Goal: Entertainment & Leisure: Consume media (video, audio)

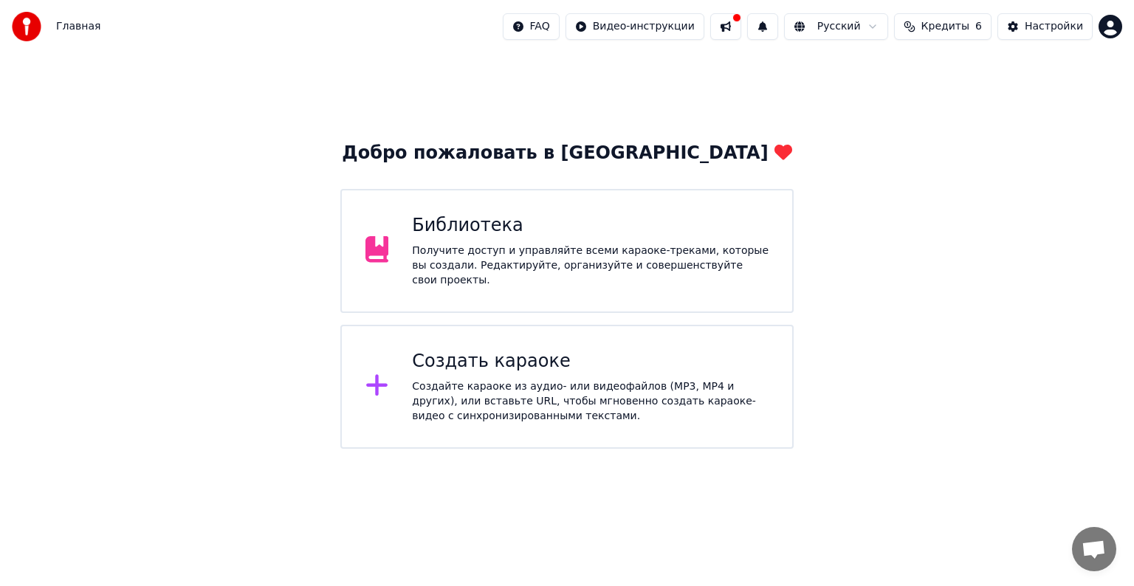
click at [487, 396] on div "Создайте караоке из аудио- или видеофайлов (MP3, MP4 и других), или вставьте UR…" at bounding box center [590, 401] width 357 height 44
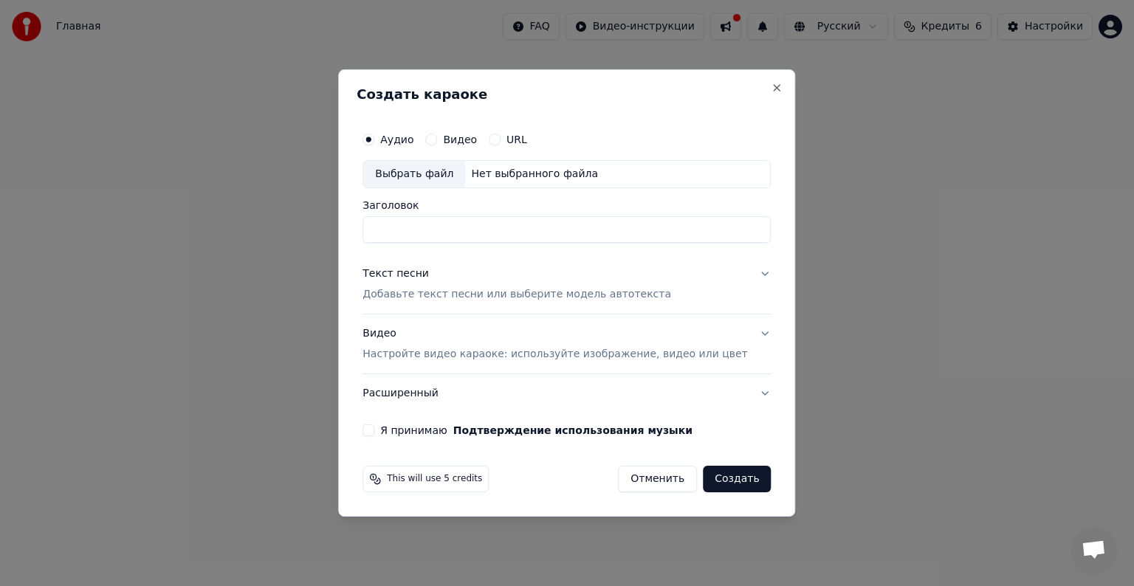
click at [416, 189] on div "Аудио Видео URL Выбрать файл Нет выбранного файла Заголовок" at bounding box center [566, 184] width 408 height 118
click at [416, 174] on div "Выбрать файл" at bounding box center [414, 174] width 102 height 27
type input "**********"
drag, startPoint x: 543, startPoint y: 230, endPoint x: 354, endPoint y: 224, distance: 189.8
click at [354, 230] on body "**********" at bounding box center [567, 224] width 1134 height 449
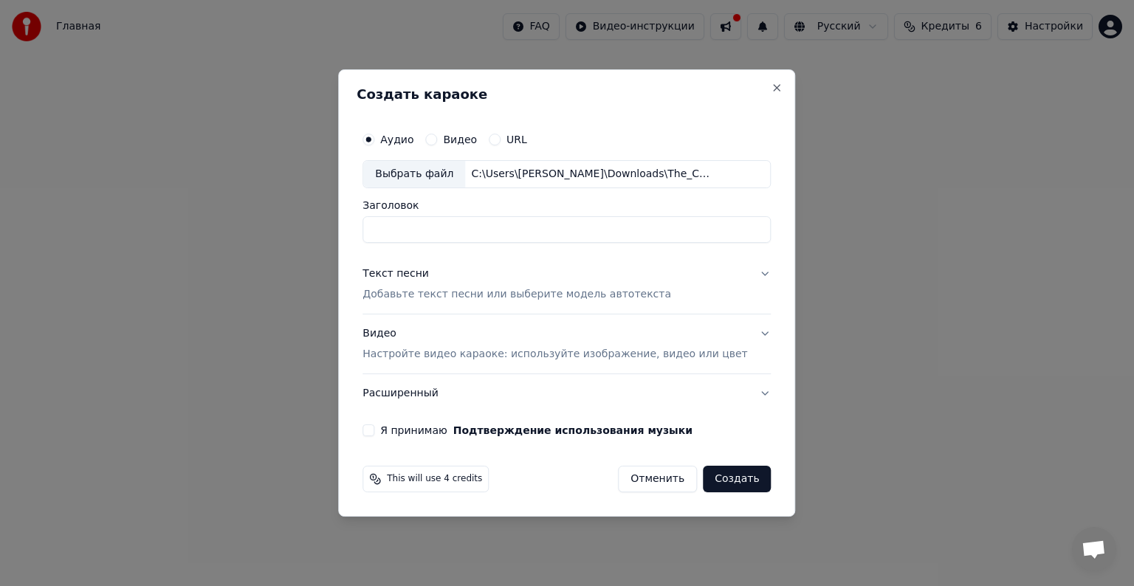
click at [726, 276] on button "Текст песни Добавьте текст песни или выберите модель автотекста" at bounding box center [566, 284] width 408 height 59
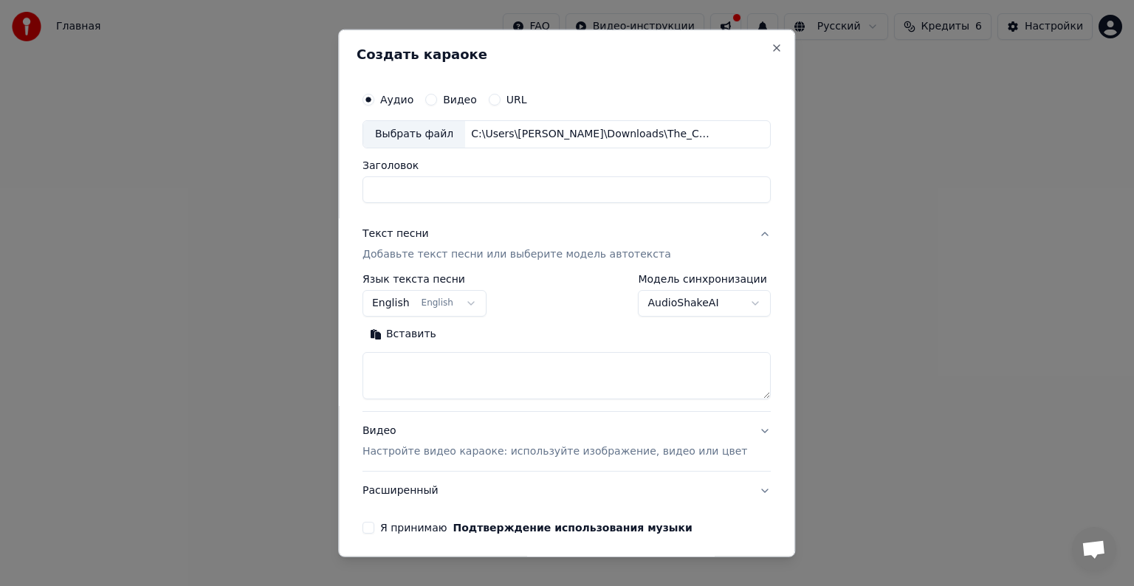
click at [461, 304] on button "English English" at bounding box center [424, 303] width 124 height 27
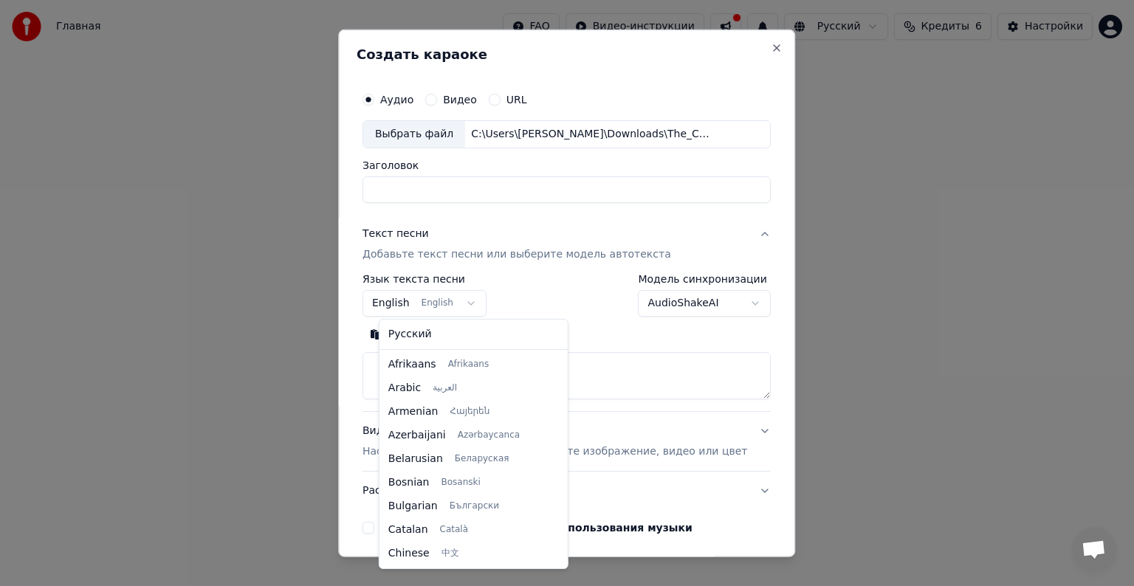
scroll to position [118, 0]
select select "**"
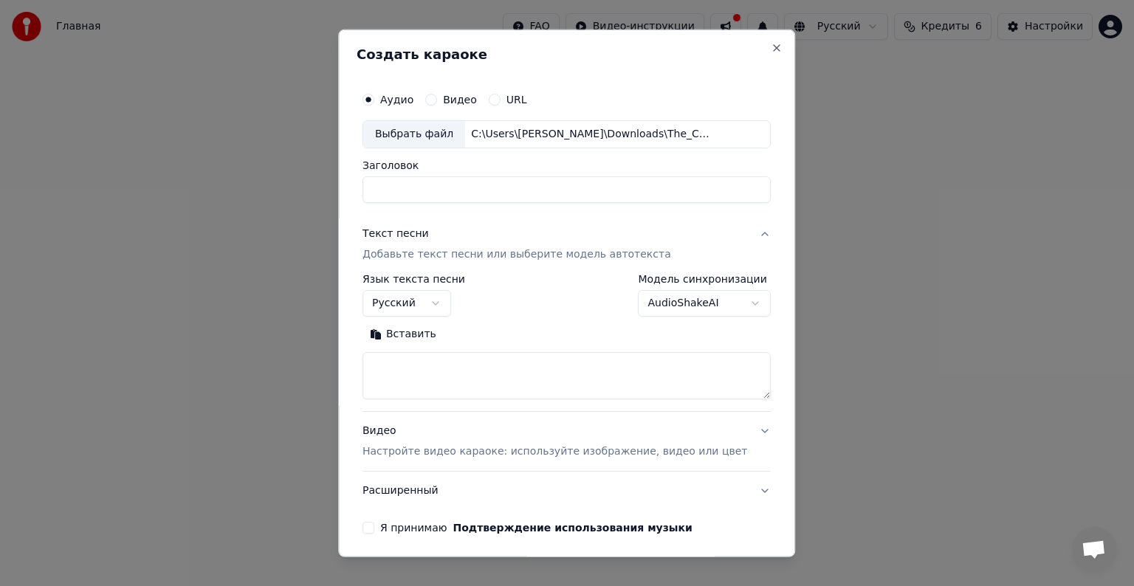
click at [430, 364] on textarea at bounding box center [566, 375] width 408 height 47
type textarea "***** ***** ***** *****"
click at [374, 526] on button "Я принимаю Подтверждение использования музыки" at bounding box center [368, 528] width 12 height 12
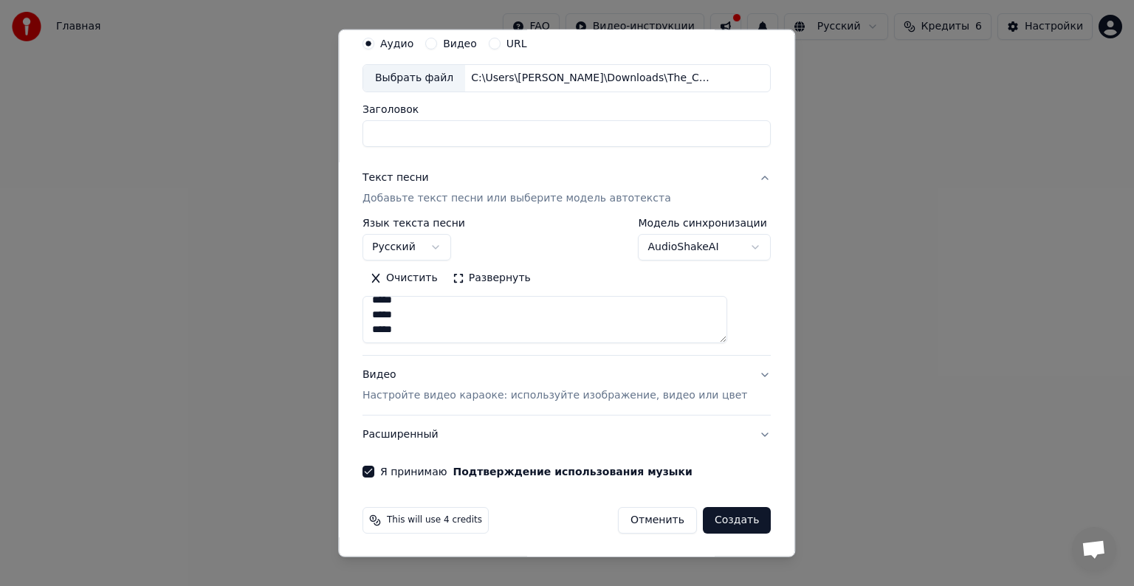
click at [726, 519] on button "Создать" at bounding box center [737, 520] width 68 height 27
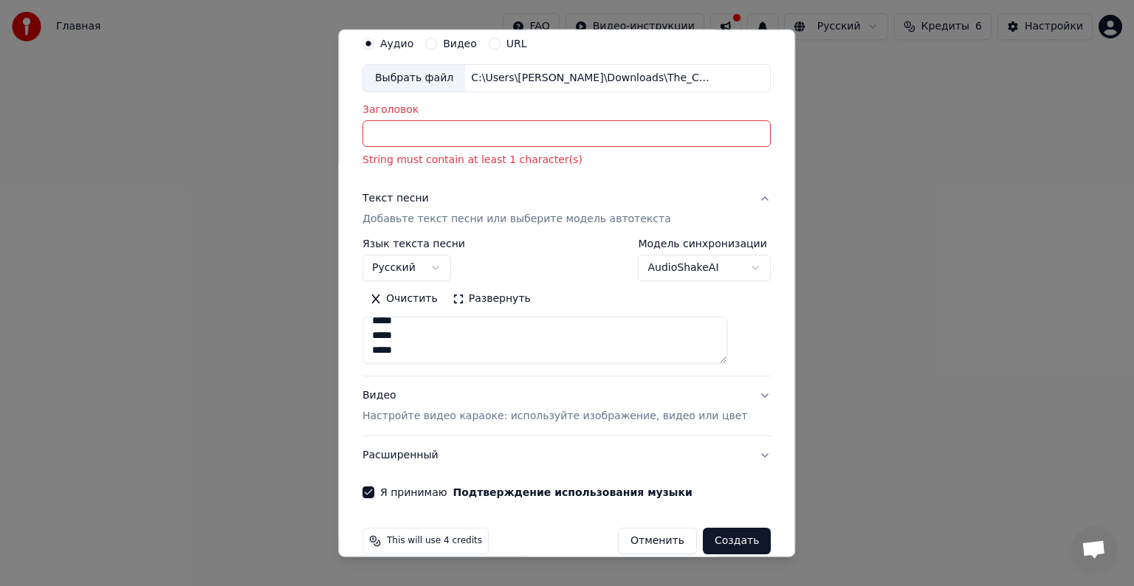
click at [444, 132] on input "Заголовок" at bounding box center [566, 133] width 408 height 27
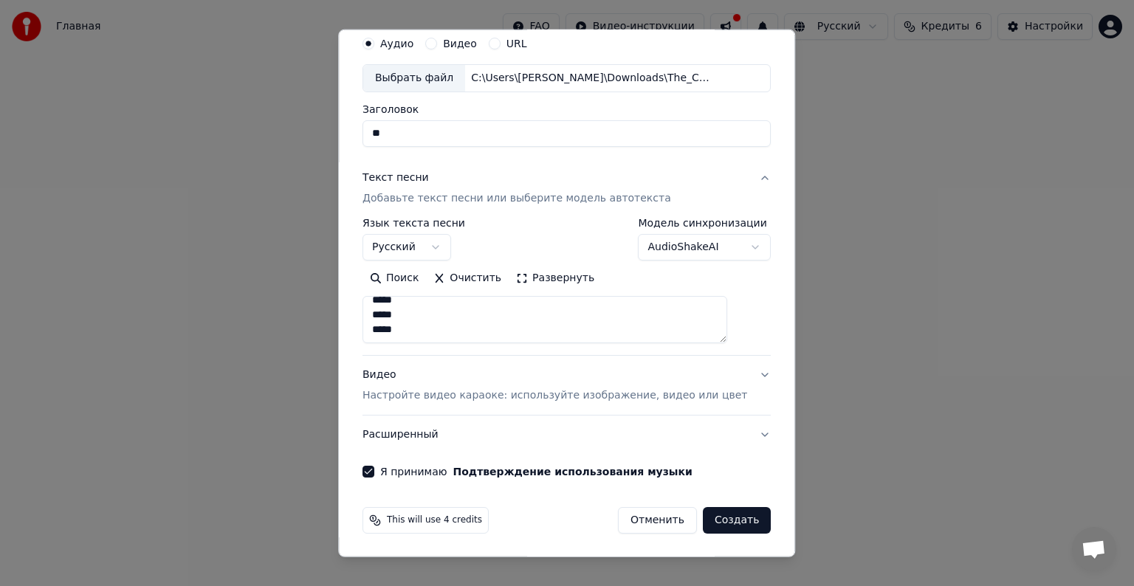
type input "**"
click at [703, 512] on button "Создать" at bounding box center [737, 520] width 68 height 27
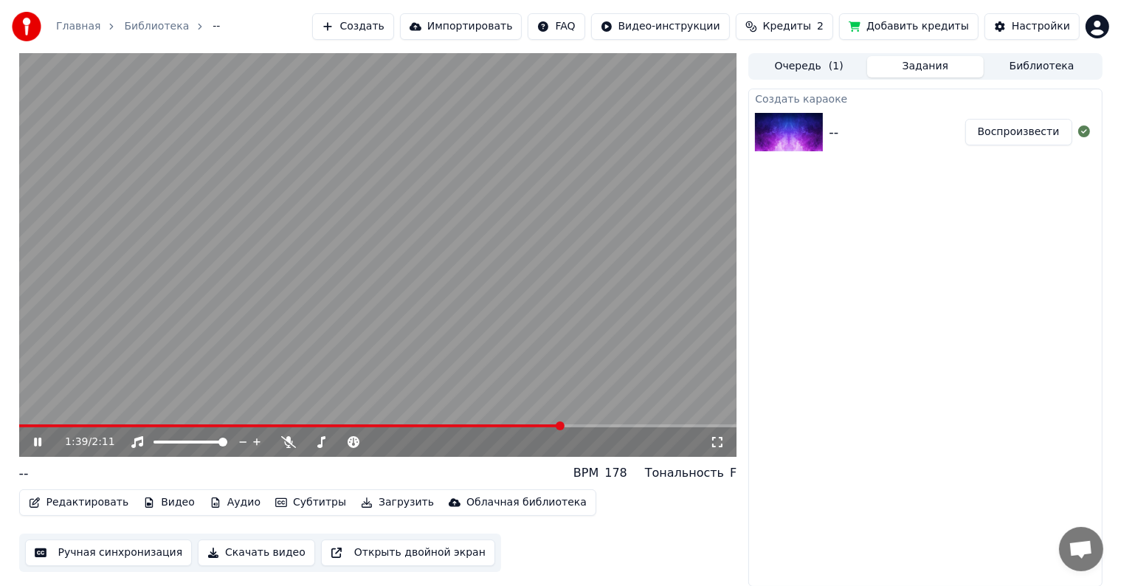
click at [38, 441] on icon at bounding box center [48, 442] width 35 height 12
click at [85, 501] on button "Редактировать" at bounding box center [79, 502] width 112 height 21
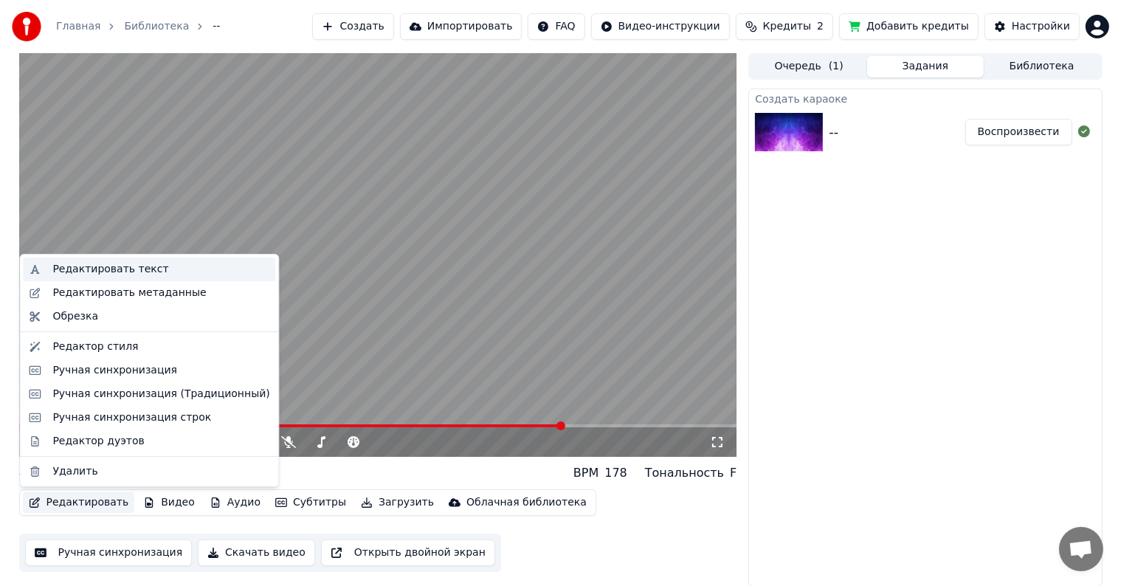
click at [112, 272] on div "Редактировать текст" at bounding box center [110, 269] width 116 height 15
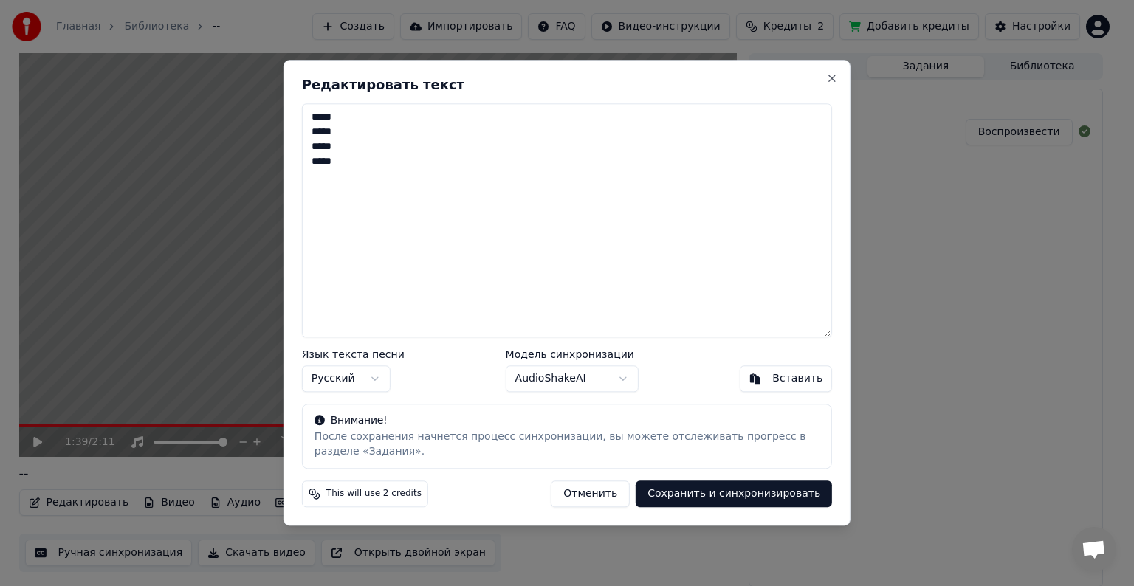
drag, startPoint x: 338, startPoint y: 154, endPoint x: 372, endPoint y: 181, distance: 43.6
click at [372, 181] on textarea "***** ***** ***** *****" at bounding box center [567, 220] width 530 height 234
type textarea "***** ***** ***** *****"
click at [378, 376] on body "Главная Библиотека -- Создать Импортировать FAQ Видео-инструкции Кредиты 2 Доба…" at bounding box center [560, 293] width 1121 height 586
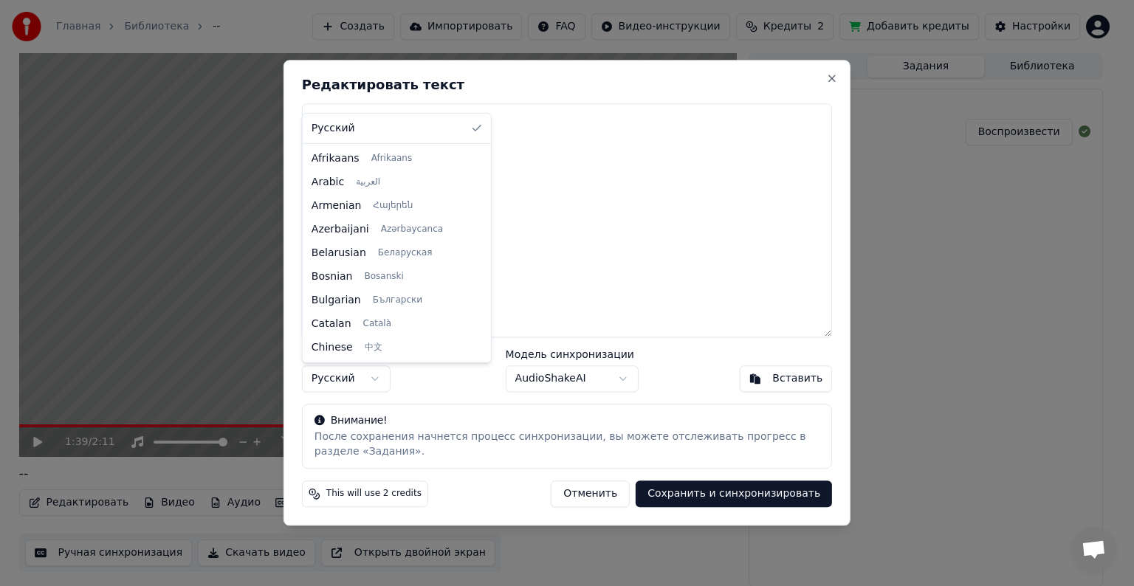
click at [443, 376] on div at bounding box center [567, 293] width 1134 height 586
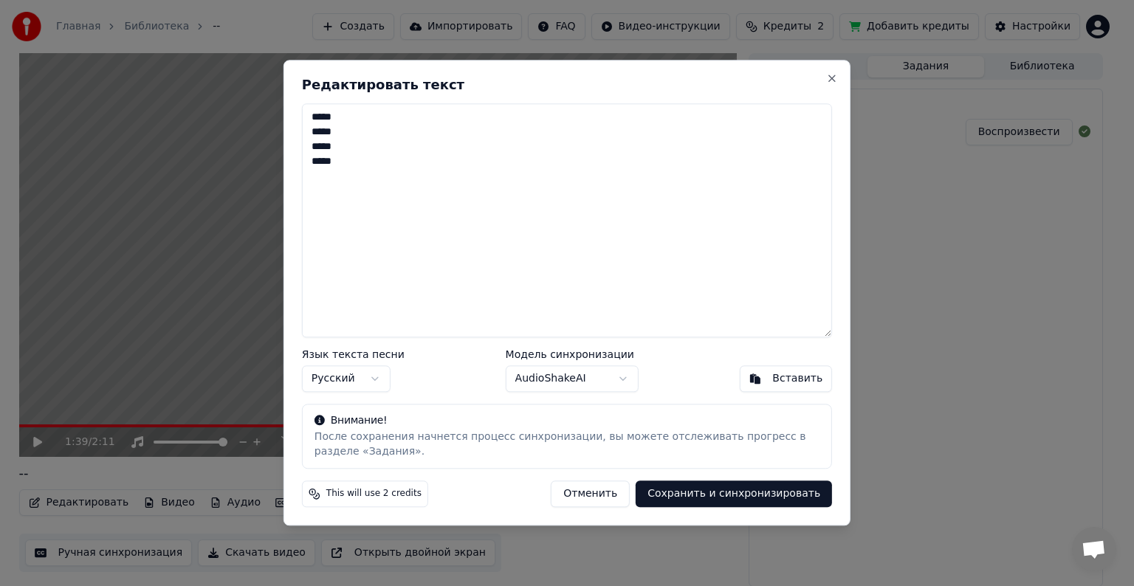
click at [715, 500] on button "Сохранить и синхронизировать" at bounding box center [734, 494] width 196 height 27
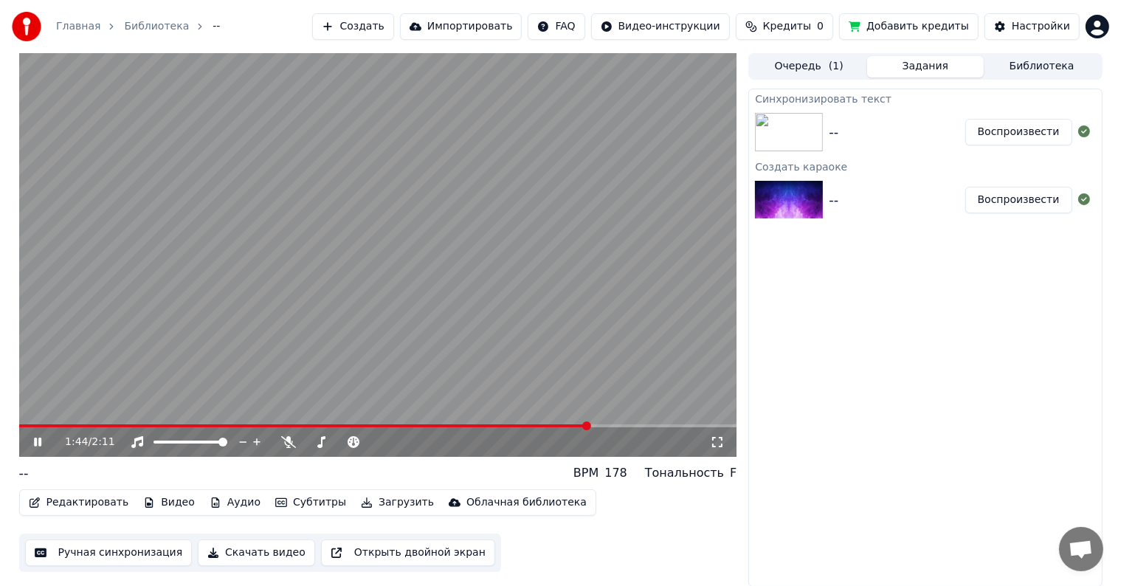
click at [33, 444] on icon at bounding box center [48, 442] width 35 height 12
click at [78, 421] on span at bounding box center [82, 425] width 9 height 9
click at [33, 441] on icon at bounding box center [37, 442] width 9 height 10
click at [123, 425] on span at bounding box center [378, 425] width 718 height 3
click at [39, 443] on icon at bounding box center [37, 442] width 7 height 9
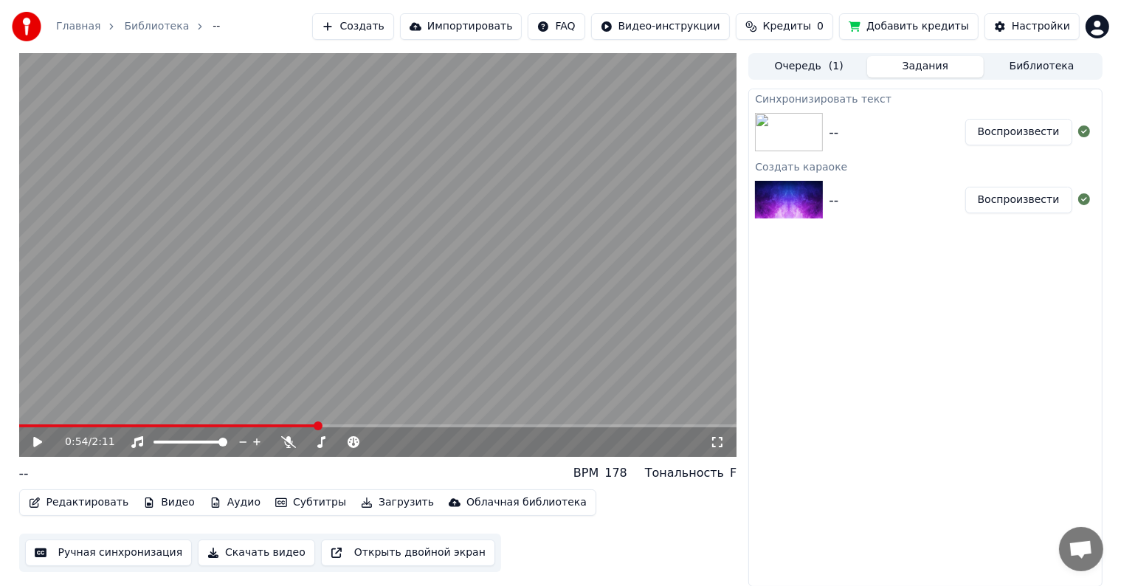
click at [172, 503] on button "Видео" at bounding box center [168, 502] width 63 height 21
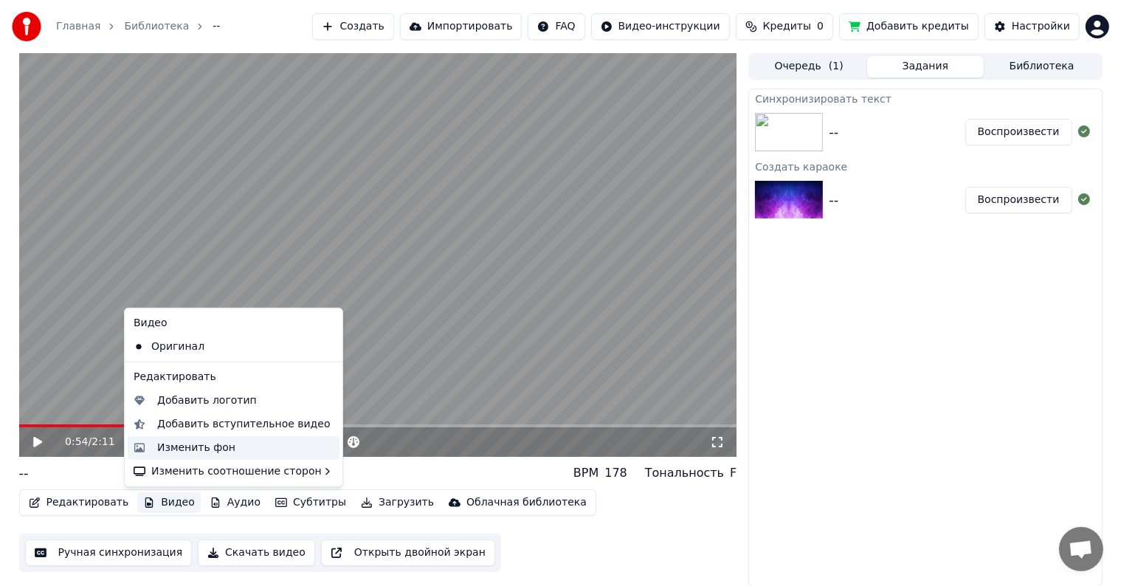
click at [166, 450] on div "Изменить фон" at bounding box center [196, 448] width 78 height 15
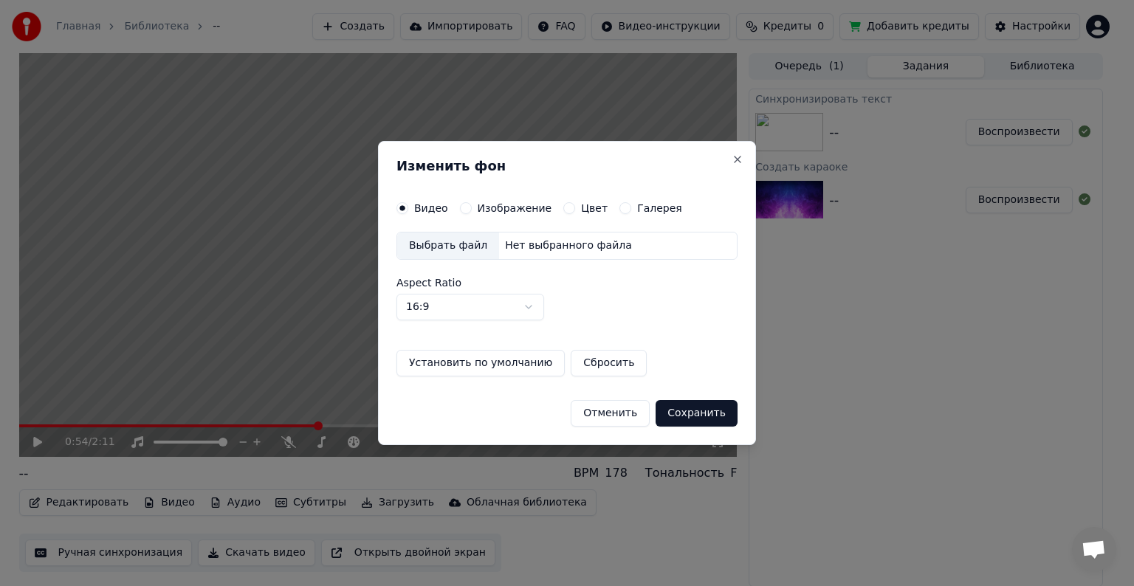
click at [462, 213] on button "Изображение" at bounding box center [466, 208] width 12 height 12
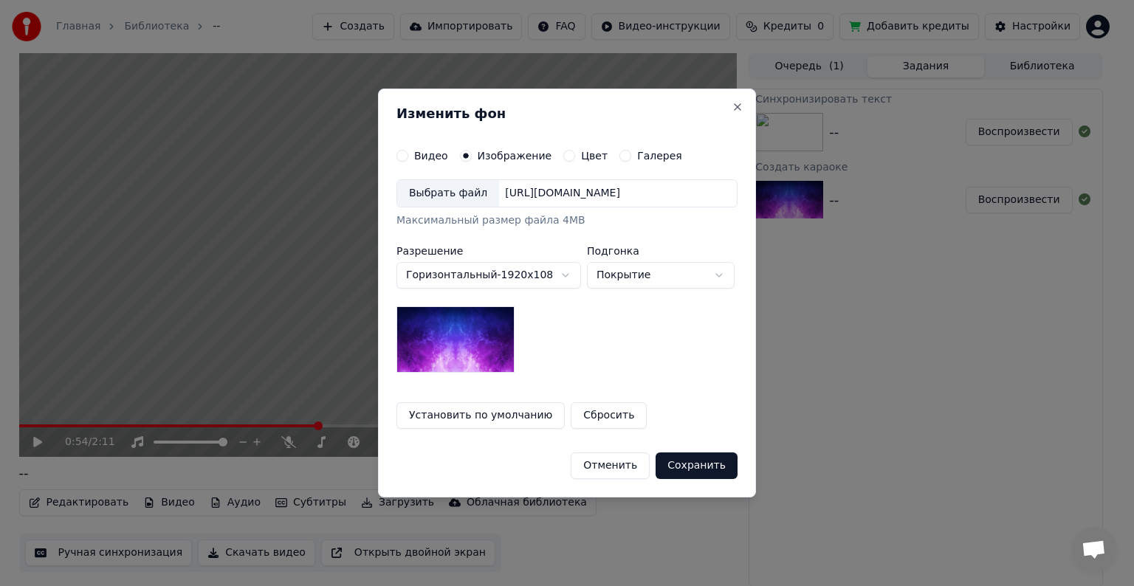
click at [455, 191] on div "Выбрать файл" at bounding box center [448, 193] width 102 height 27
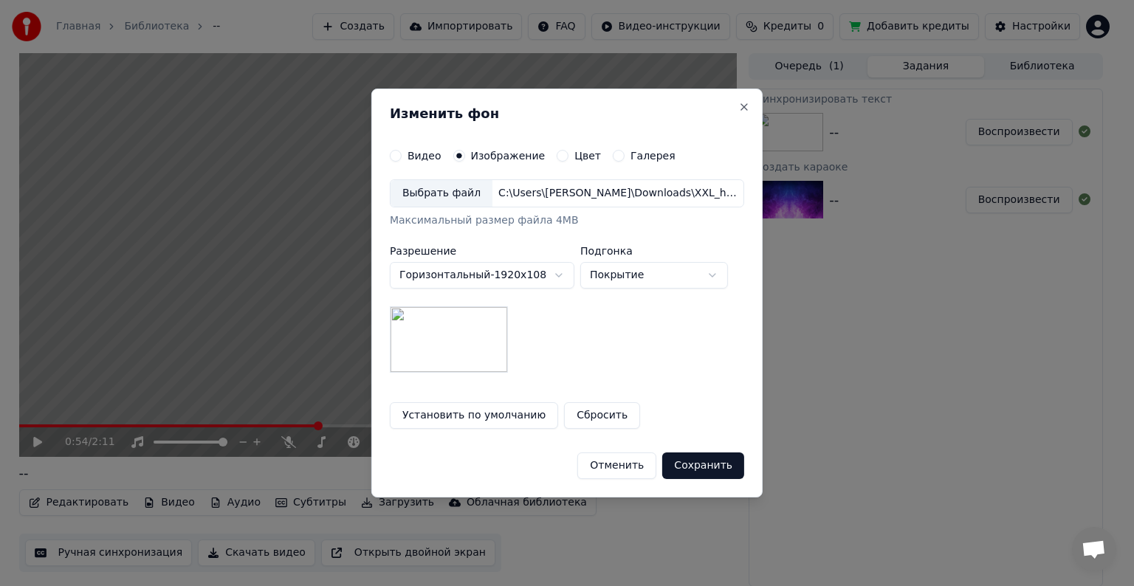
click at [692, 461] on button "Сохранить" at bounding box center [703, 465] width 82 height 27
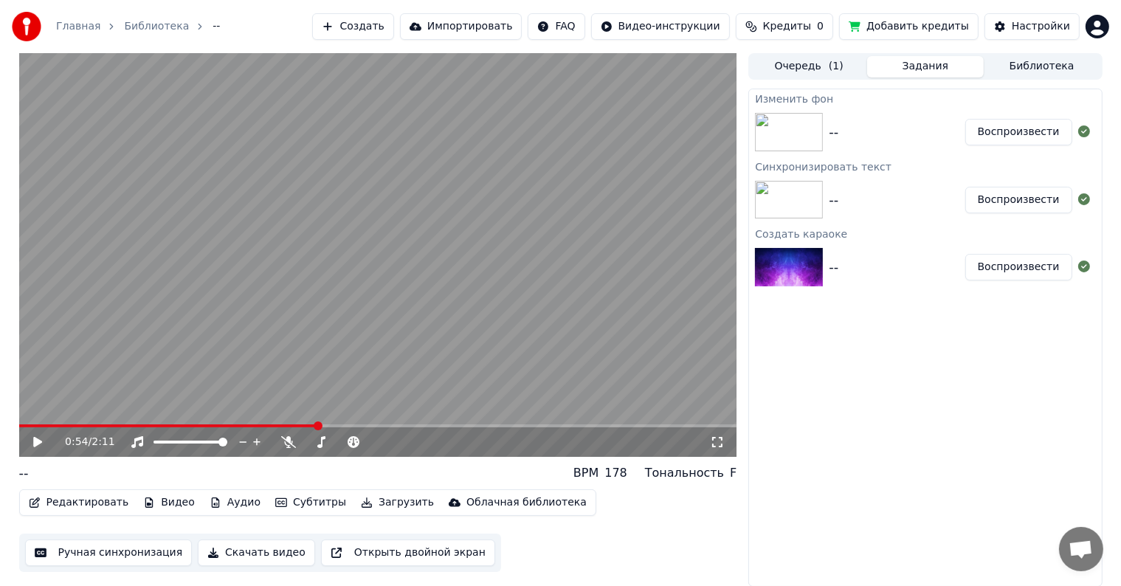
click at [830, 434] on div "Изменить фон -- Воспроизвести Синхронизировать текст -- Воспроизвести Создать к…" at bounding box center [926, 338] width 354 height 498
click at [1009, 133] on button "Воспроизвести" at bounding box center [1019, 132] width 107 height 27
click at [376, 168] on video at bounding box center [378, 255] width 718 height 404
click at [325, 233] on video at bounding box center [378, 255] width 718 height 404
click at [39, 441] on icon at bounding box center [37, 442] width 7 height 9
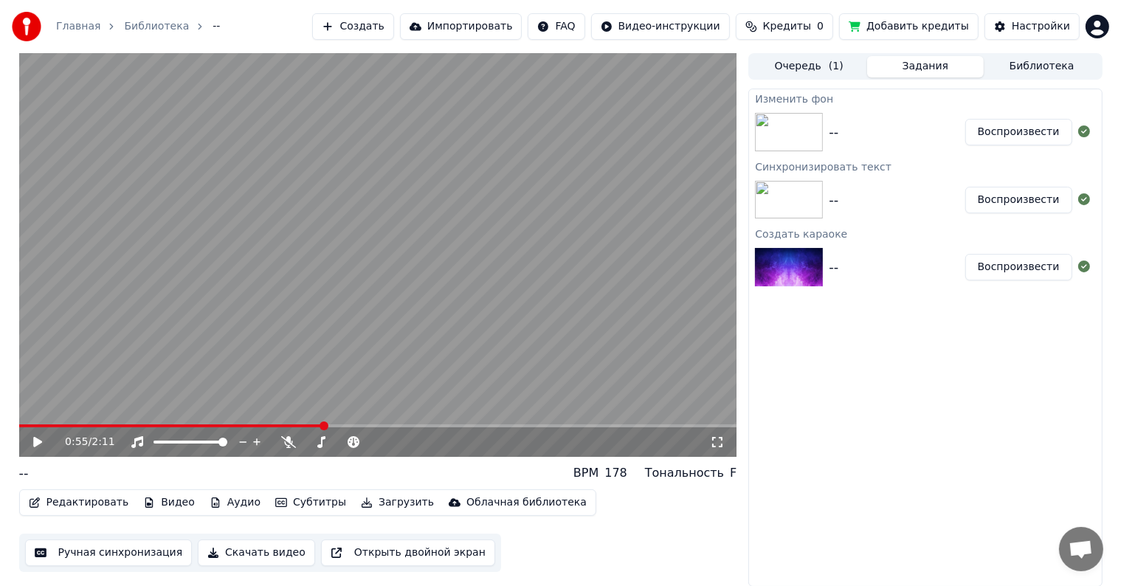
click at [97, 501] on button "Редактировать" at bounding box center [79, 502] width 112 height 21
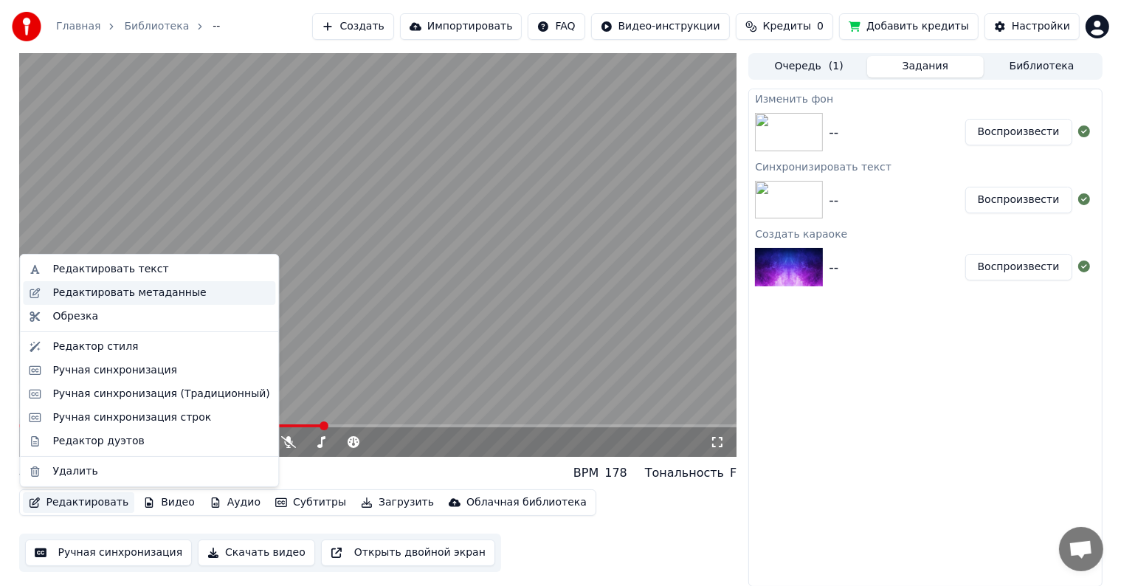
click at [118, 295] on div "Редактировать метаданные" at bounding box center [129, 293] width 154 height 15
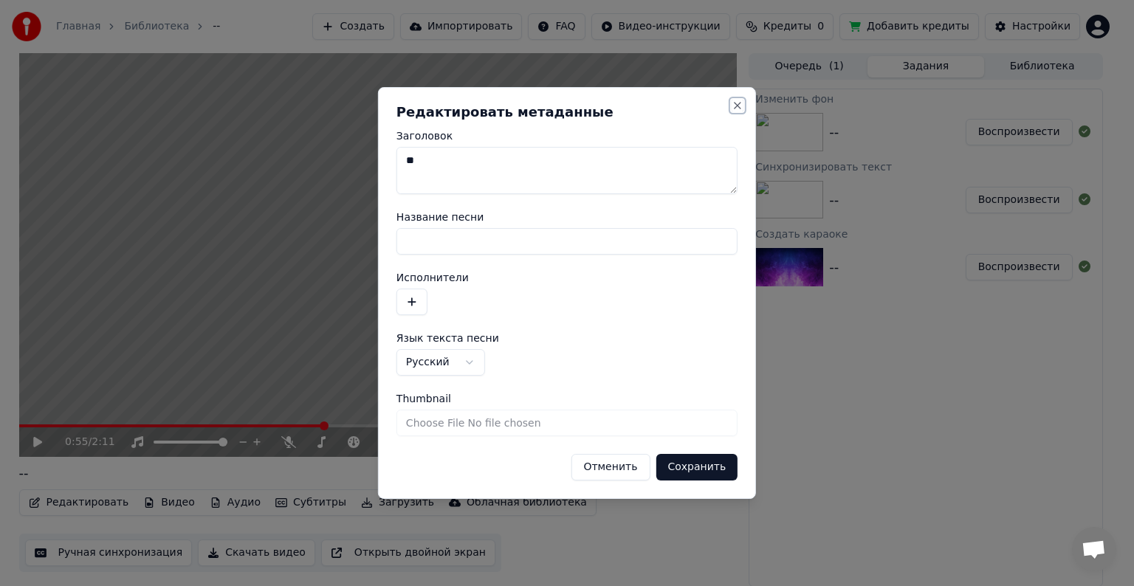
click at [735, 106] on button "Close" at bounding box center [738, 106] width 12 height 12
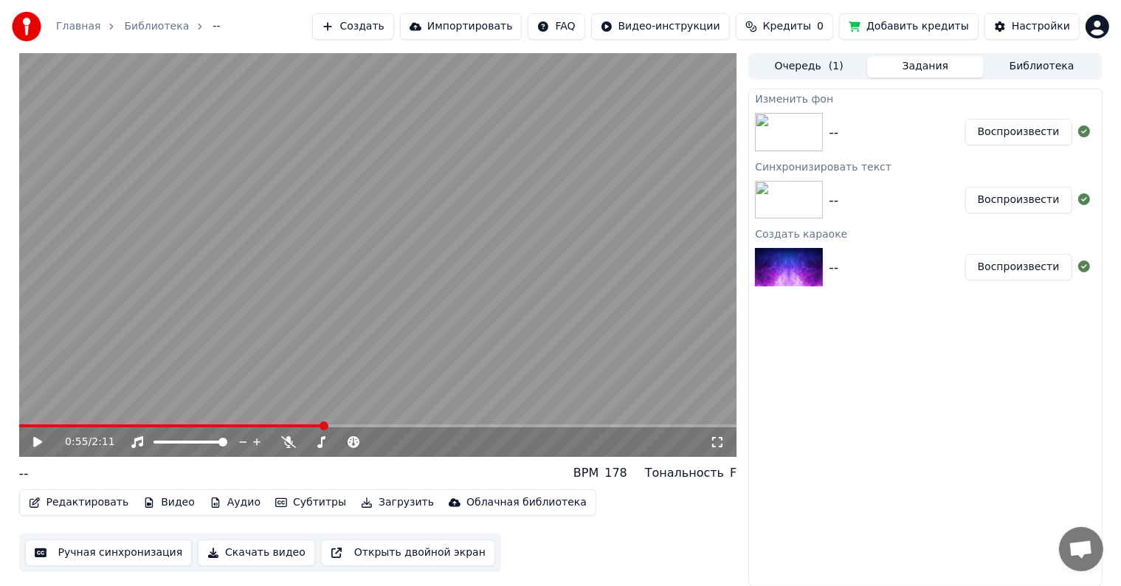
click at [84, 511] on button "Редактировать" at bounding box center [79, 502] width 112 height 21
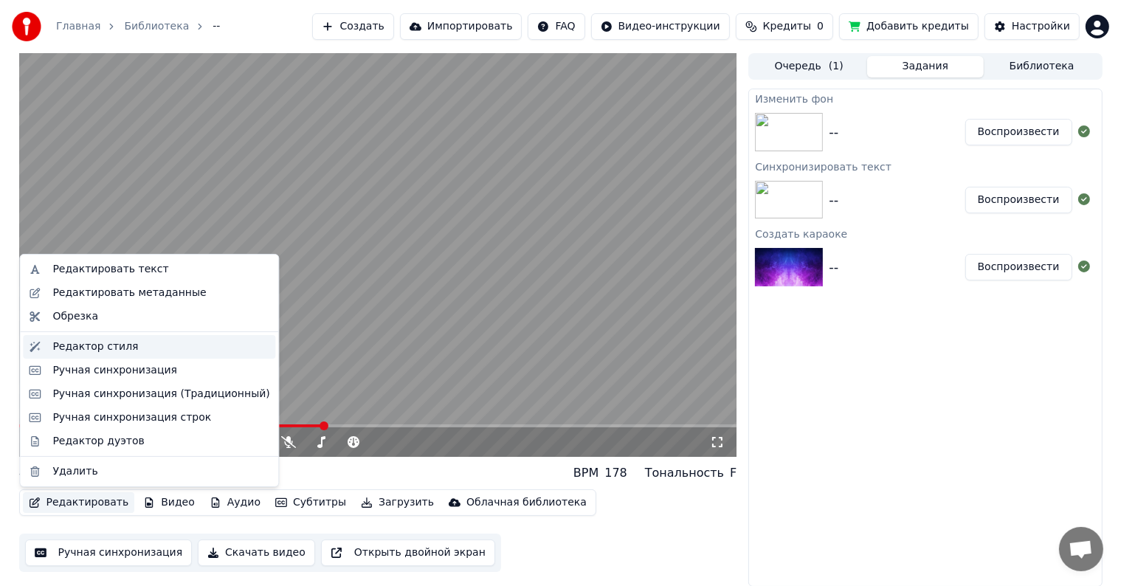
click at [116, 352] on div "Редактор стиля" at bounding box center [95, 347] width 86 height 15
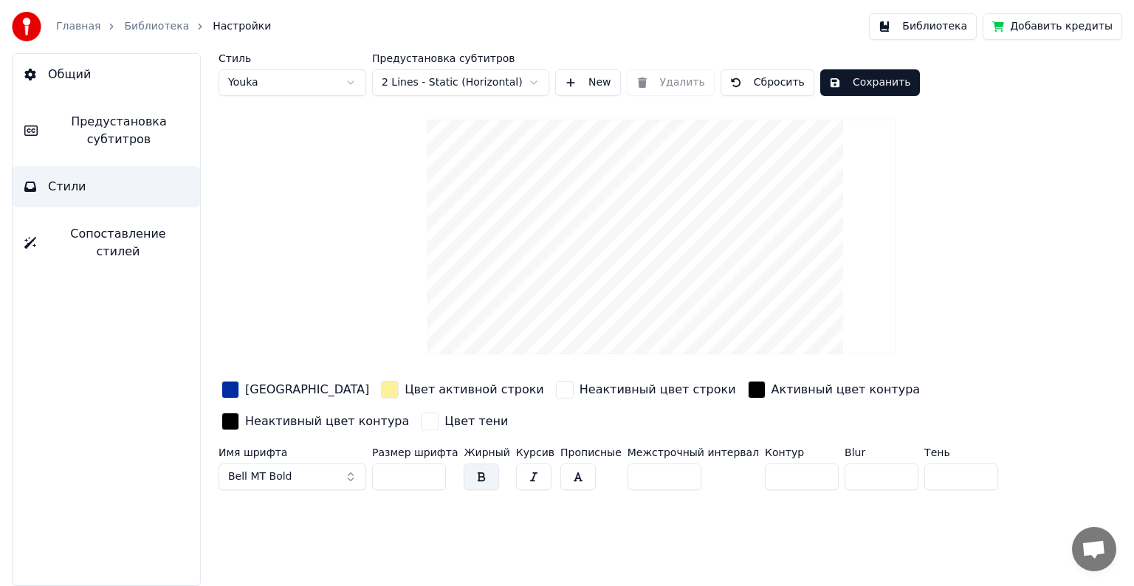
click at [328, 475] on button "Bell MT Bold" at bounding box center [292, 477] width 148 height 27
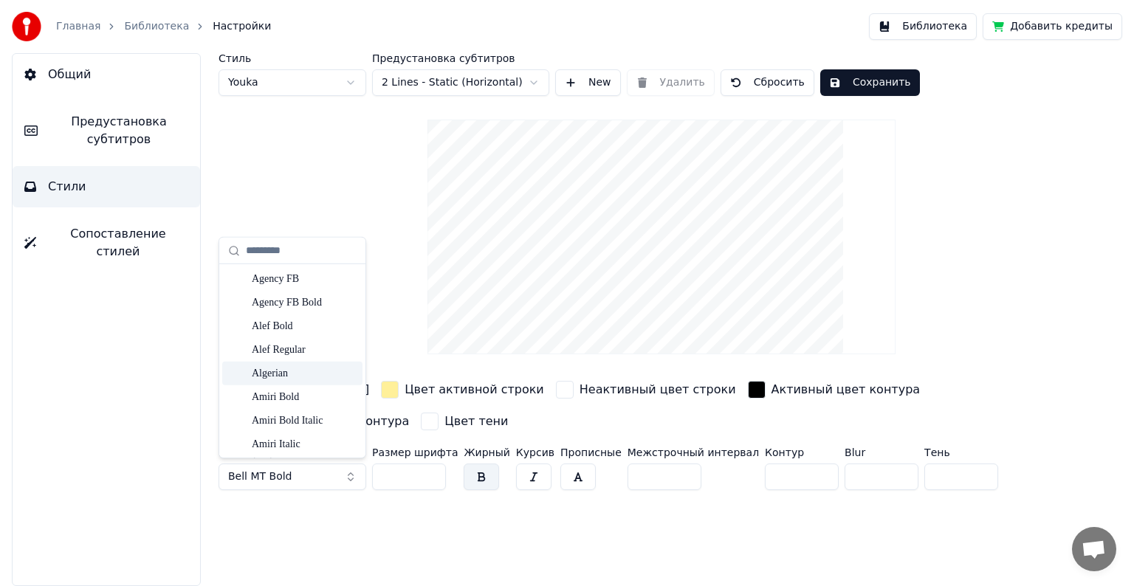
click at [283, 369] on div "Algerian" at bounding box center [304, 373] width 105 height 15
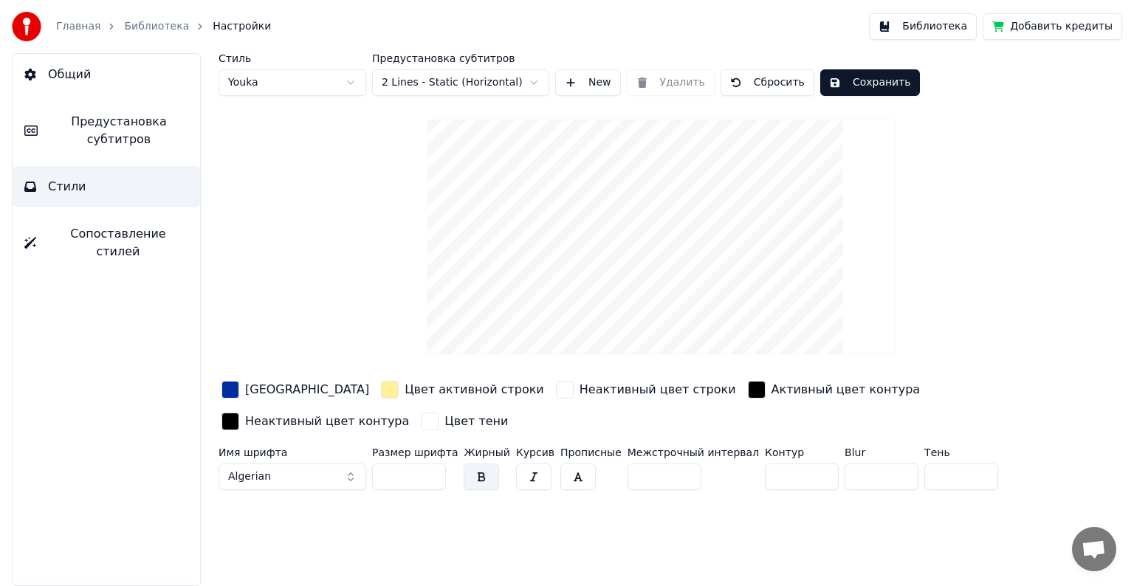
click at [258, 472] on span "Algerian" at bounding box center [249, 476] width 43 height 15
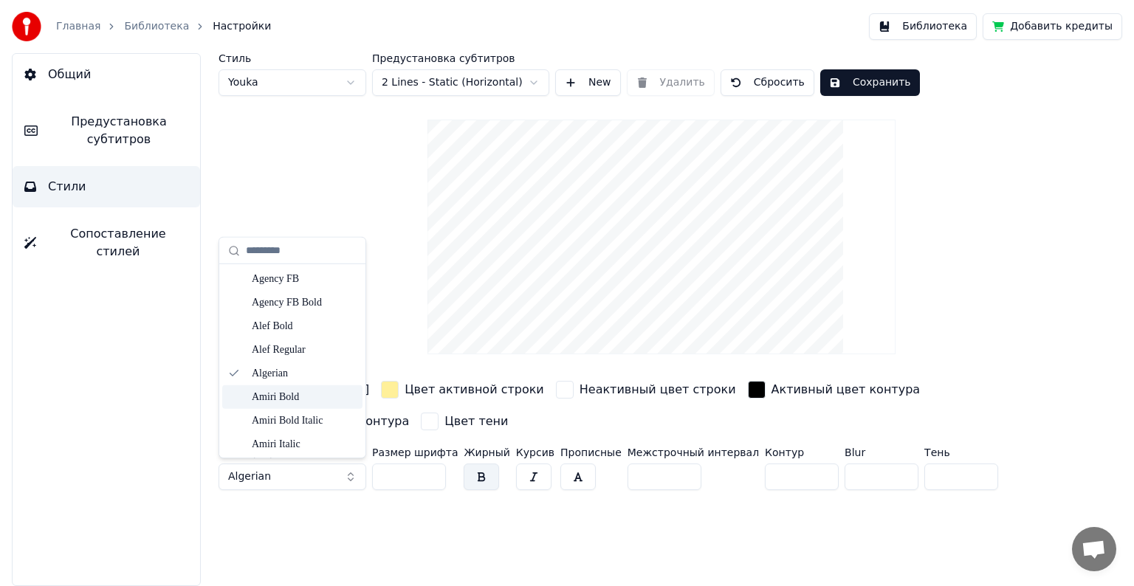
scroll to position [591, 0]
click at [289, 399] on div "[PERSON_NAME] MT Condensed" at bounding box center [304, 396] width 105 height 15
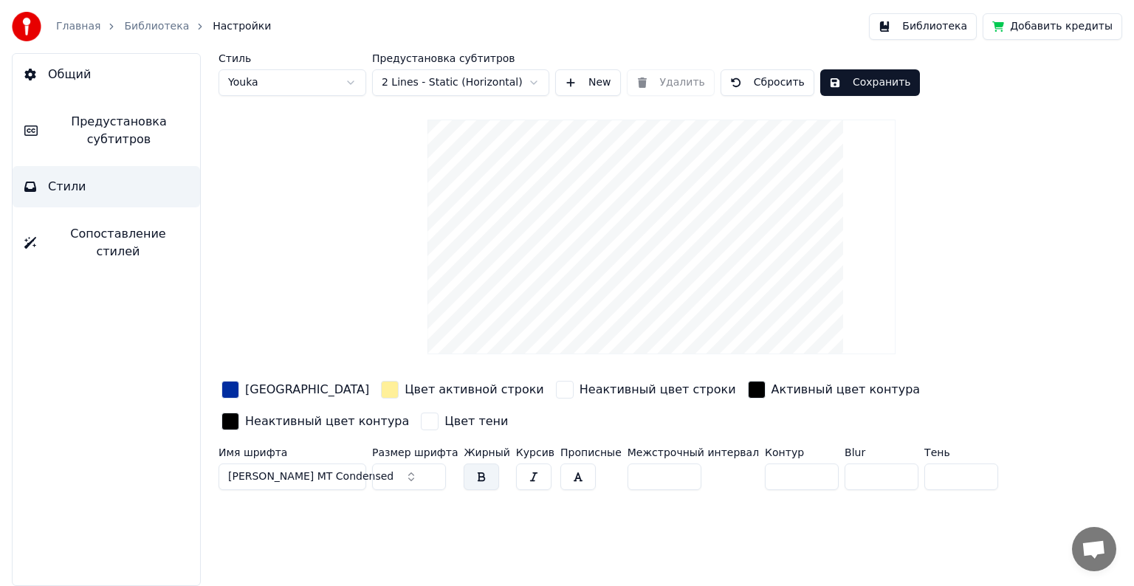
click at [276, 475] on span "[PERSON_NAME] MT Condensed" at bounding box center [310, 476] width 165 height 15
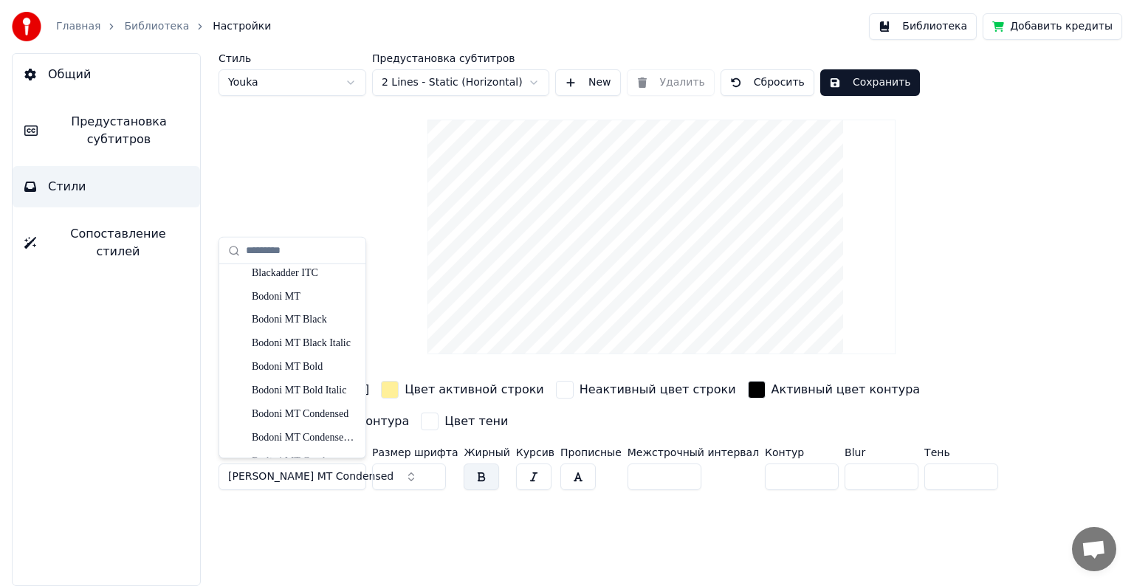
scroll to position [664, 0]
click at [295, 395] on div "Bodoni MT Black" at bounding box center [304, 393] width 105 height 15
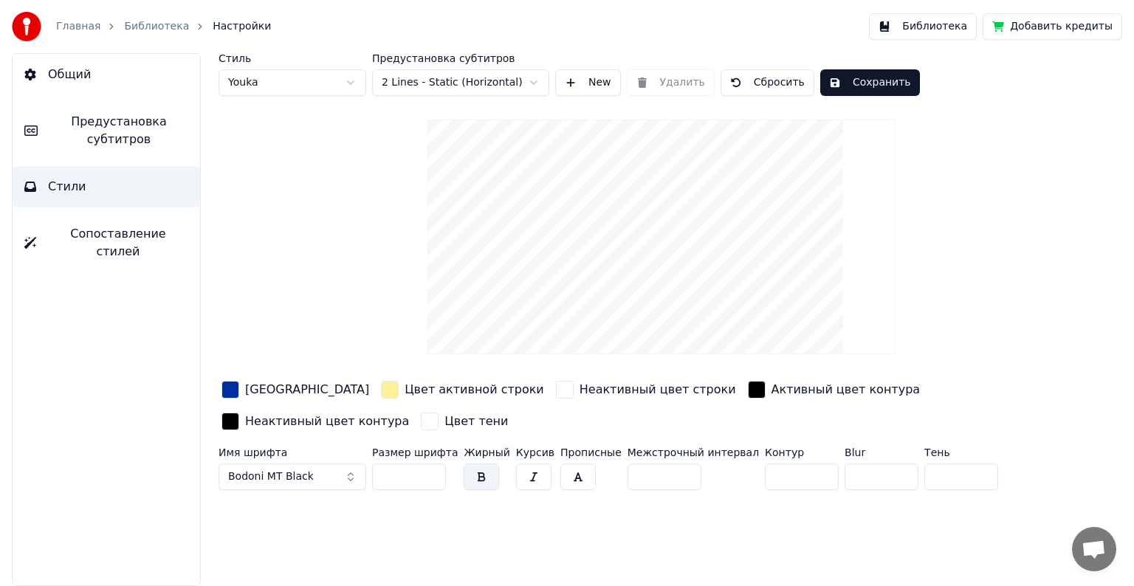
click at [281, 473] on span "Bodoni MT Black" at bounding box center [271, 476] width 86 height 15
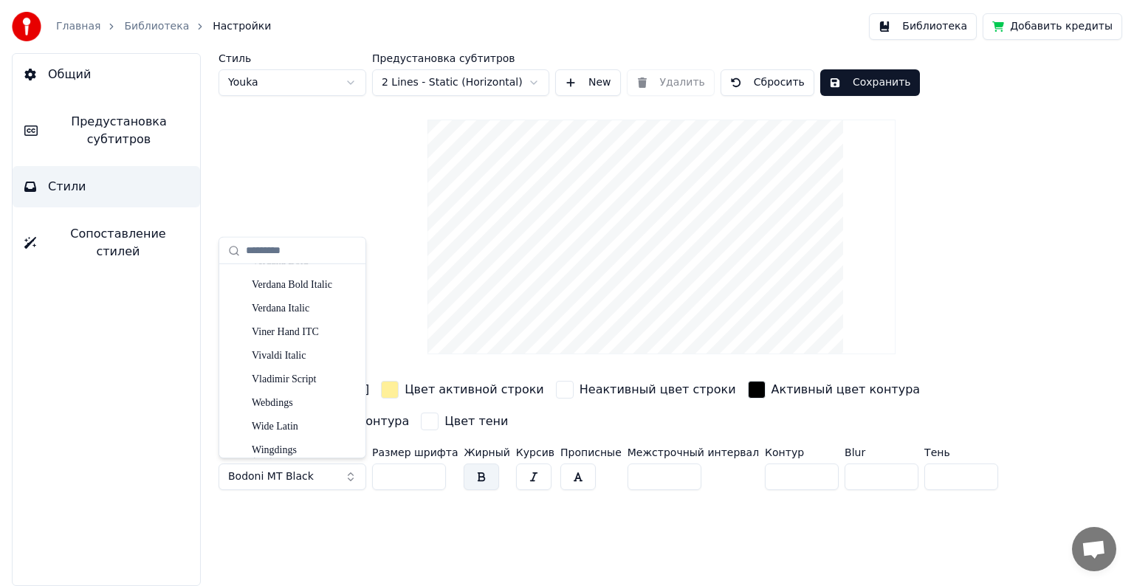
scroll to position [13117, 0]
click at [303, 433] on div "Wide Latin" at bounding box center [304, 430] width 105 height 15
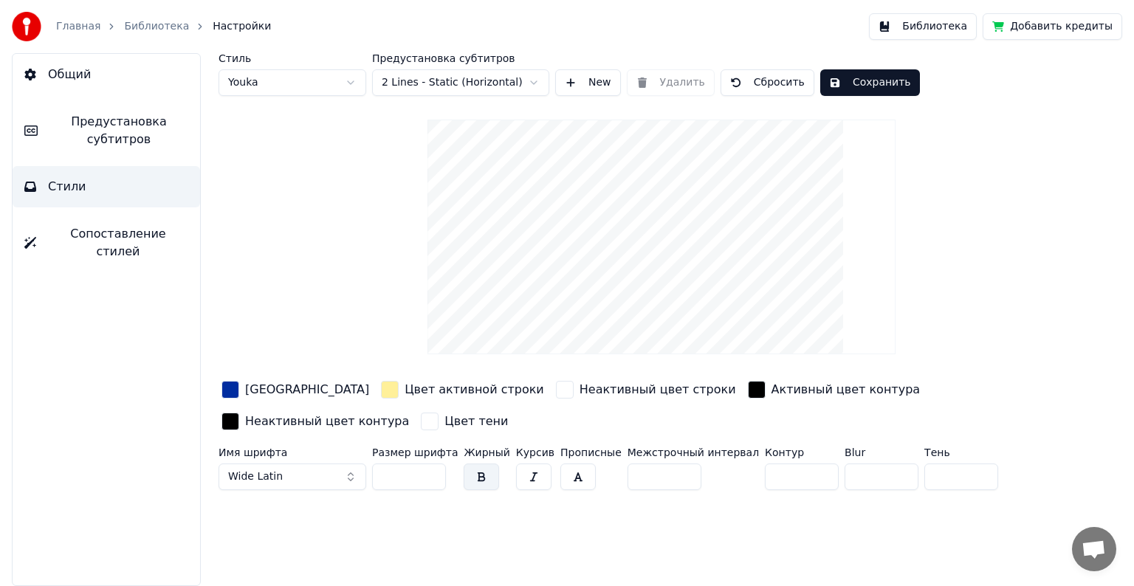
click at [297, 470] on button "Wide Latin" at bounding box center [292, 477] width 148 height 27
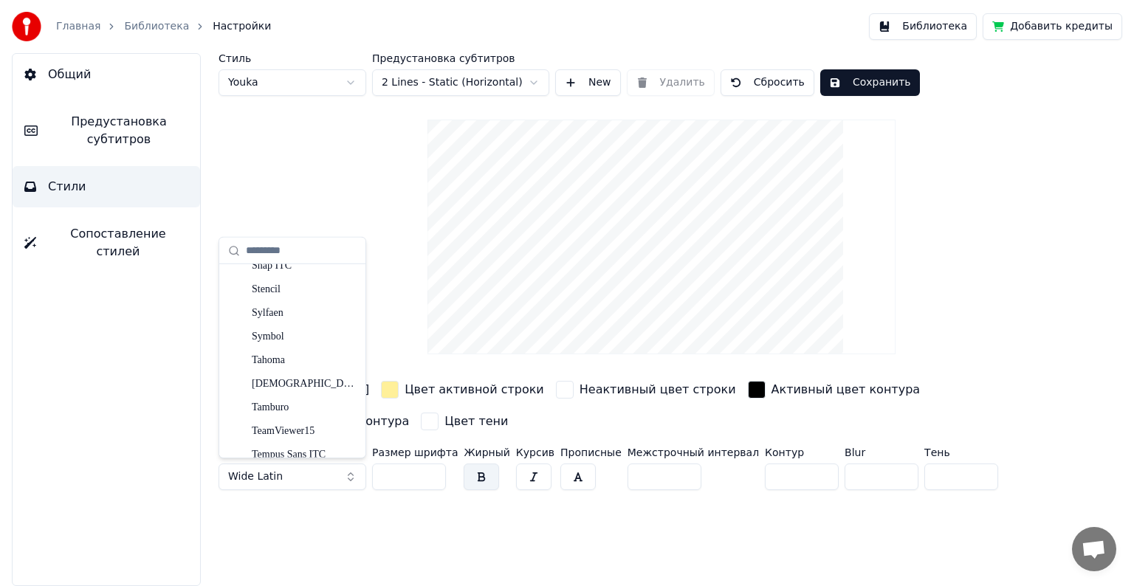
scroll to position [12453, 0]
click at [292, 371] on div "Stencil" at bounding box center [292, 363] width 140 height 24
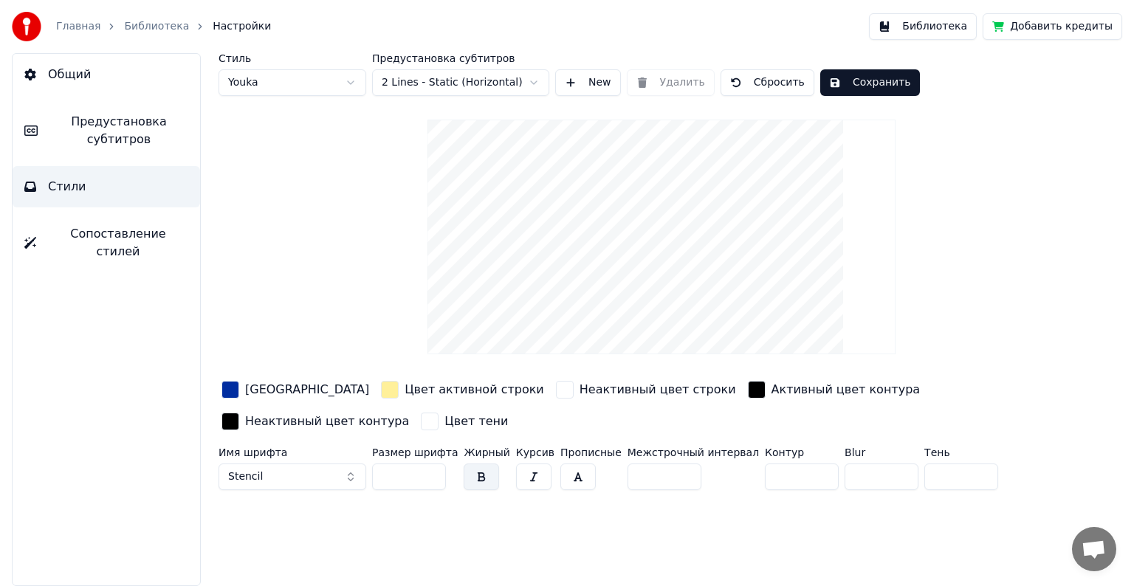
click at [287, 472] on button "Stencil" at bounding box center [292, 477] width 148 height 27
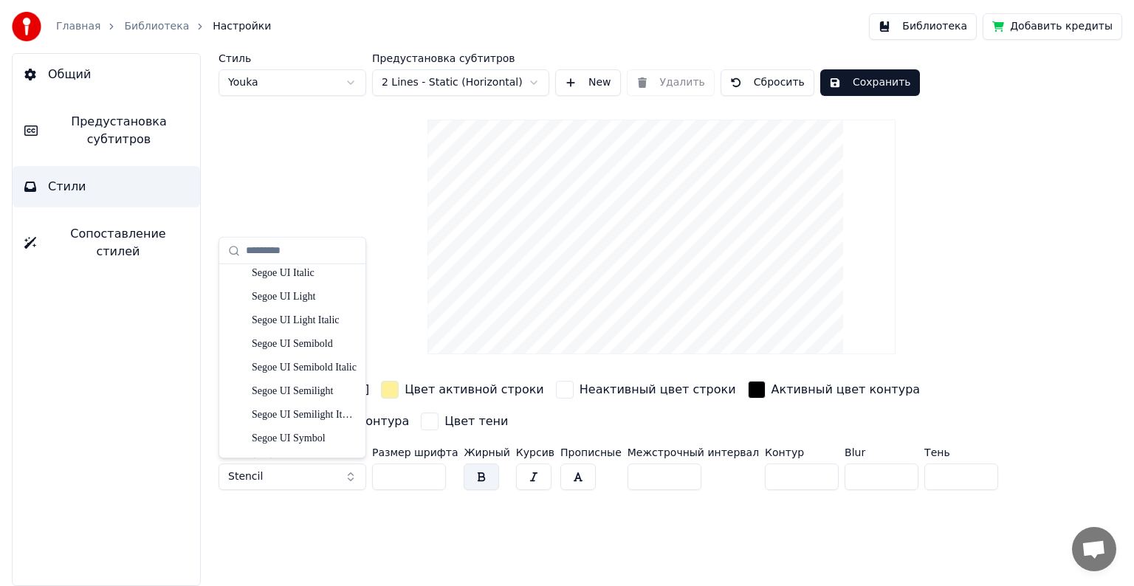
scroll to position [12363, 0]
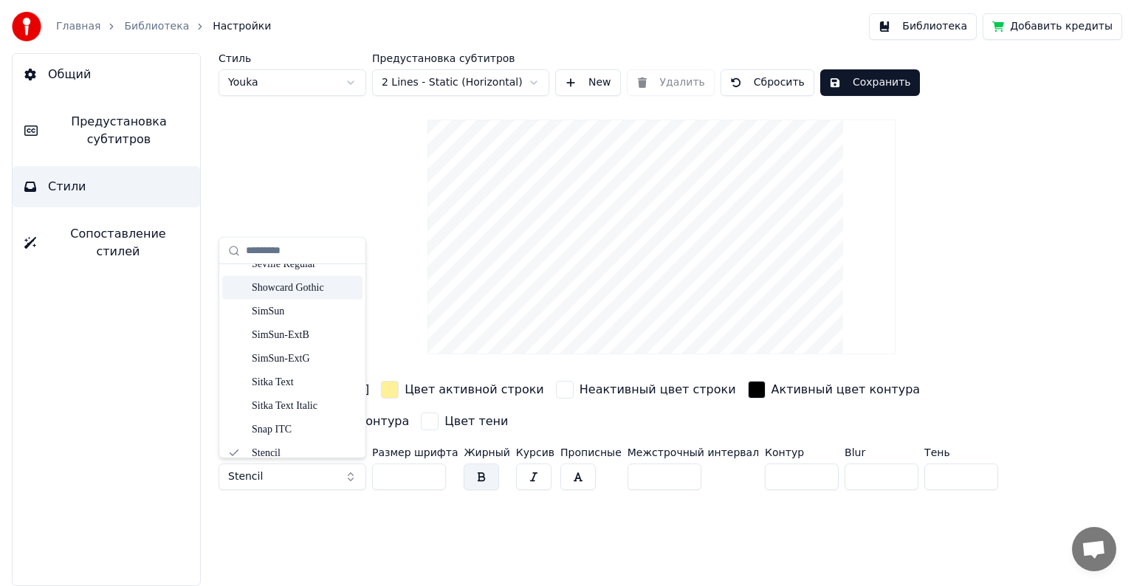
click at [304, 289] on div "Showcard Gothic" at bounding box center [304, 288] width 105 height 15
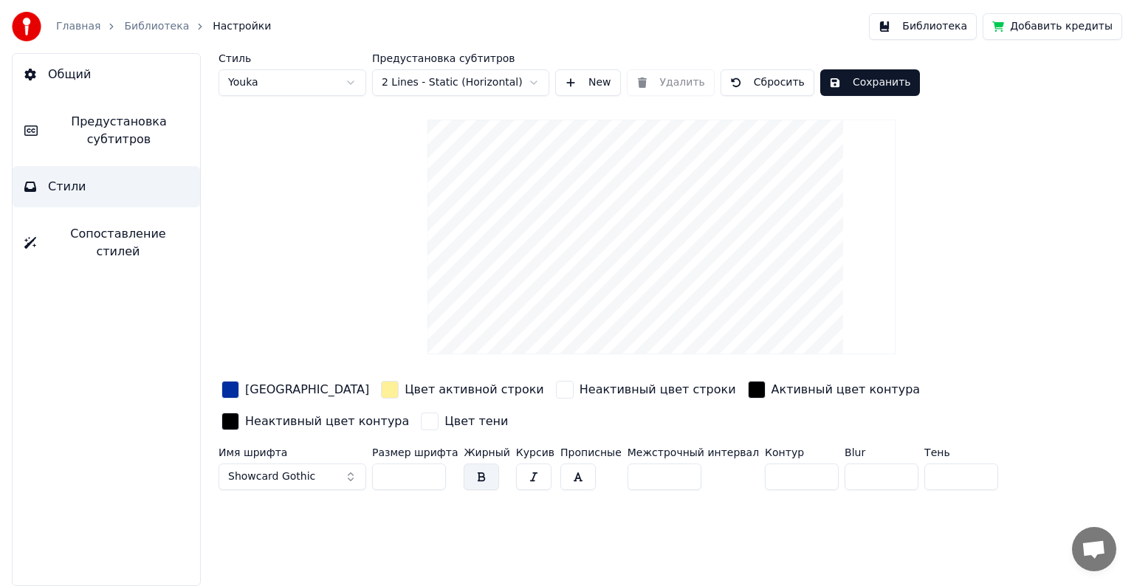
click at [272, 476] on span "Showcard Gothic" at bounding box center [271, 476] width 87 height 15
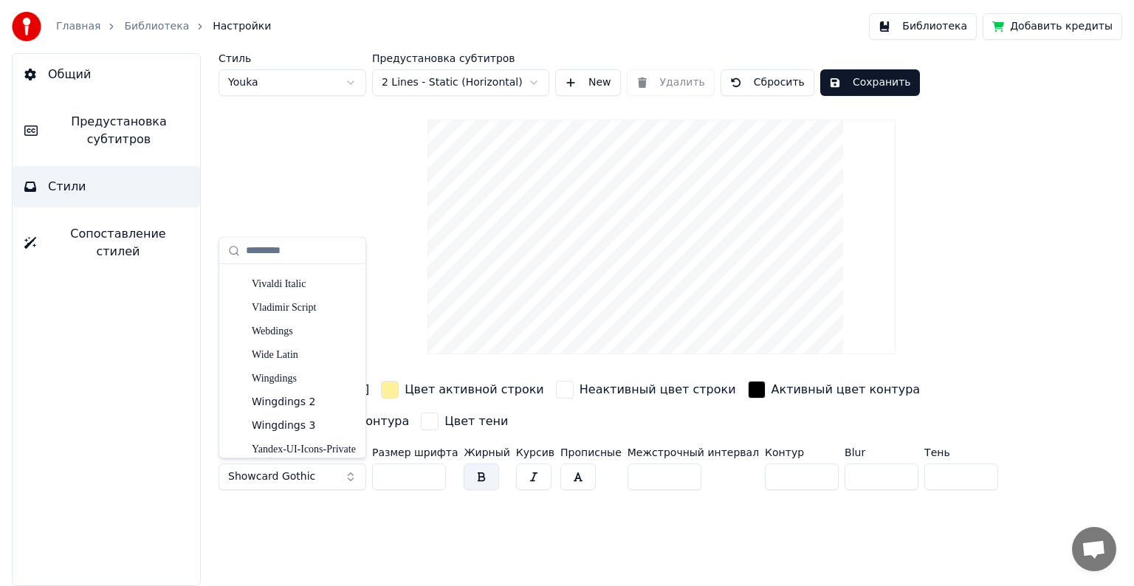
scroll to position [13216, 0]
click at [295, 337] on div "Wide Latin" at bounding box center [304, 331] width 105 height 15
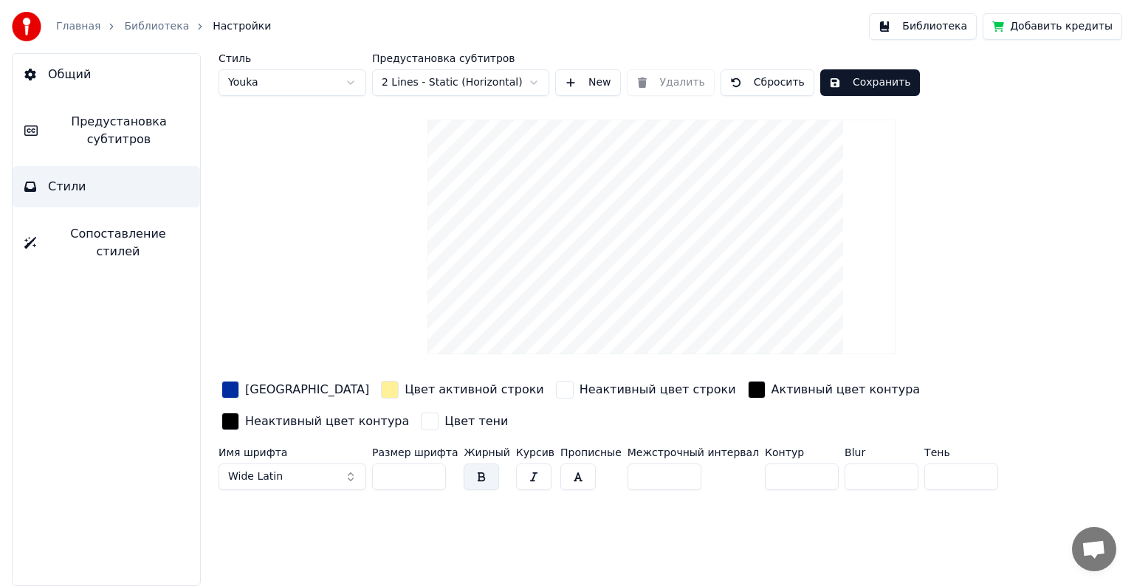
click at [867, 83] on button "Сохранить" at bounding box center [870, 82] width 100 height 27
click at [945, 27] on button "Библиотека" at bounding box center [923, 26] width 108 height 27
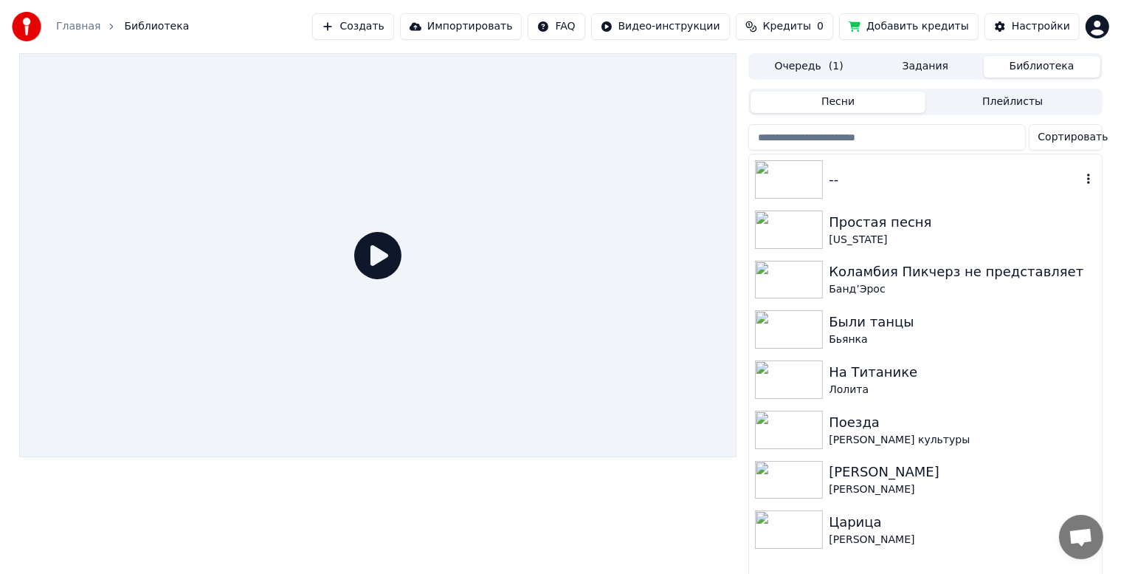
click at [900, 183] on div "--" at bounding box center [955, 179] width 252 height 21
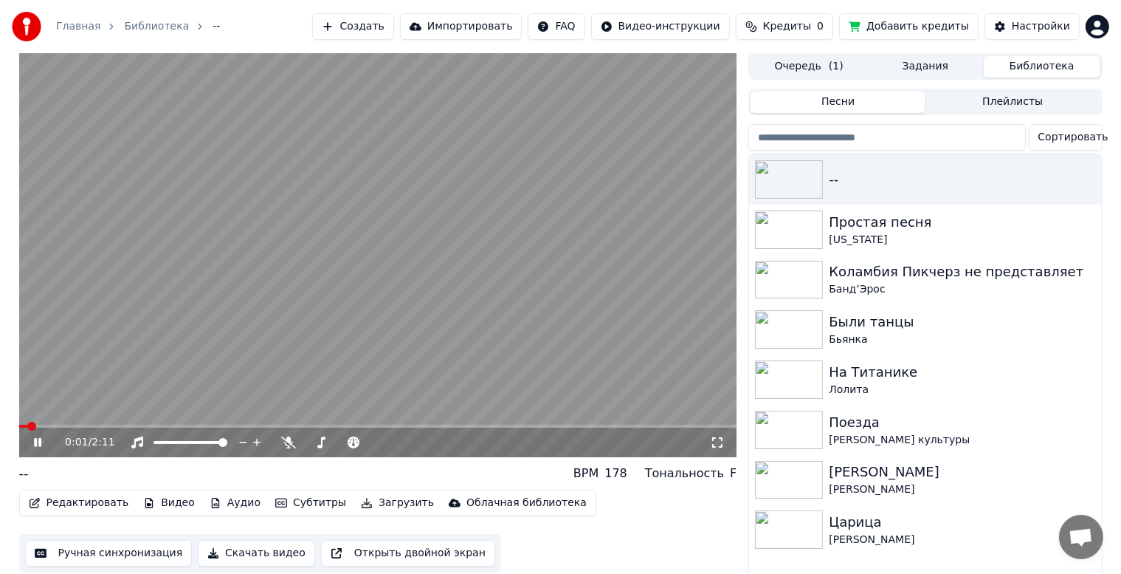
click at [121, 427] on span at bounding box center [378, 425] width 718 height 3
click at [204, 424] on span at bounding box center [378, 425] width 718 height 3
click at [239, 427] on span at bounding box center [378, 425] width 718 height 3
click at [40, 441] on icon at bounding box center [37, 442] width 7 height 9
click at [86, 502] on button "Редактировать" at bounding box center [79, 502] width 112 height 21
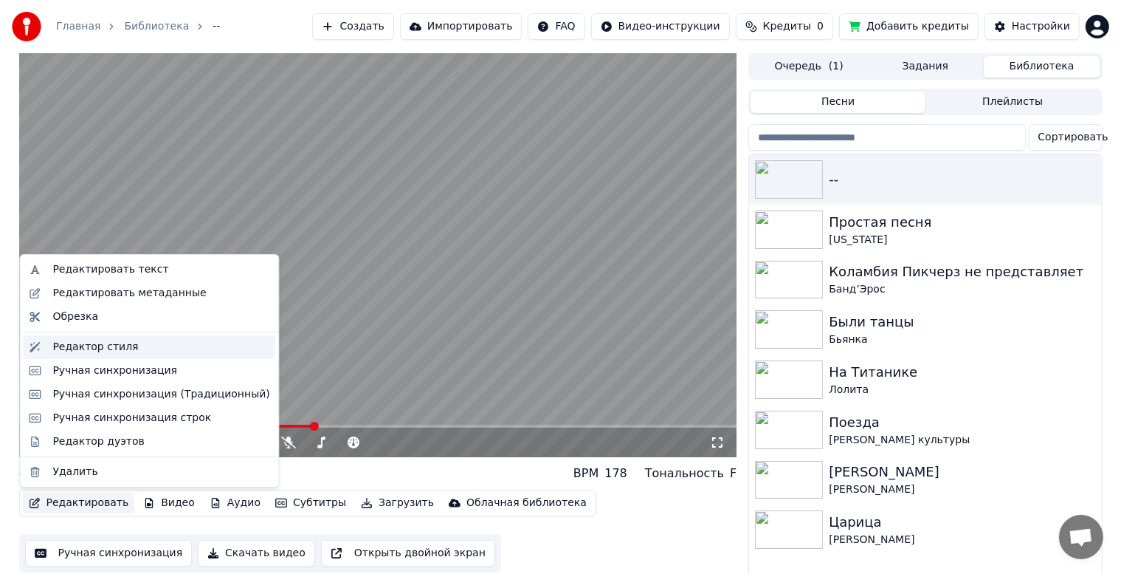
click at [118, 348] on div "Редактор стиля" at bounding box center [95, 347] width 86 height 15
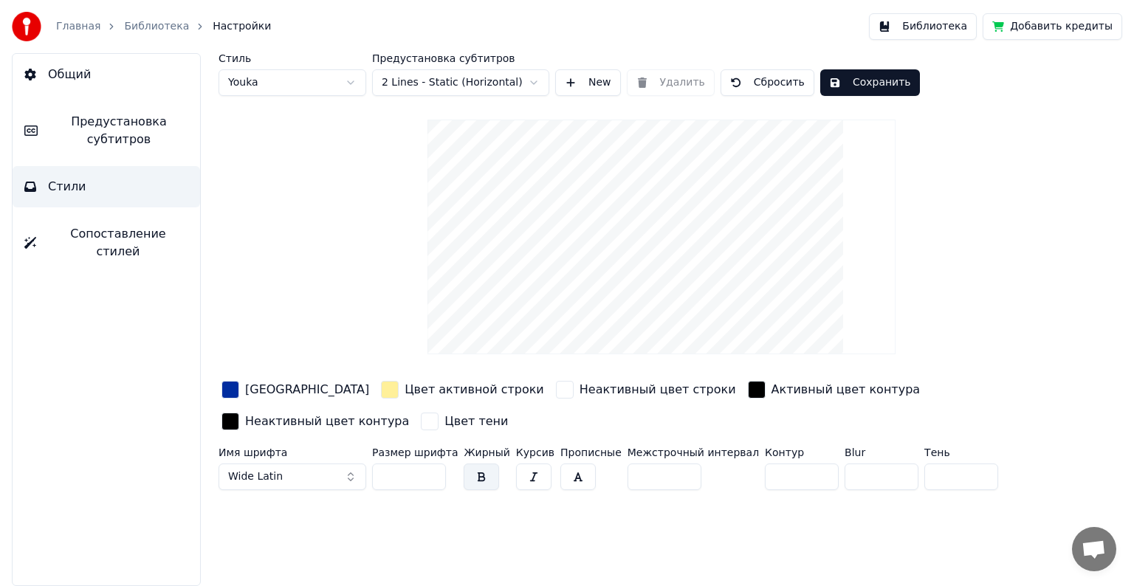
click at [247, 478] on span "Wide Latin" at bounding box center [255, 476] width 55 height 15
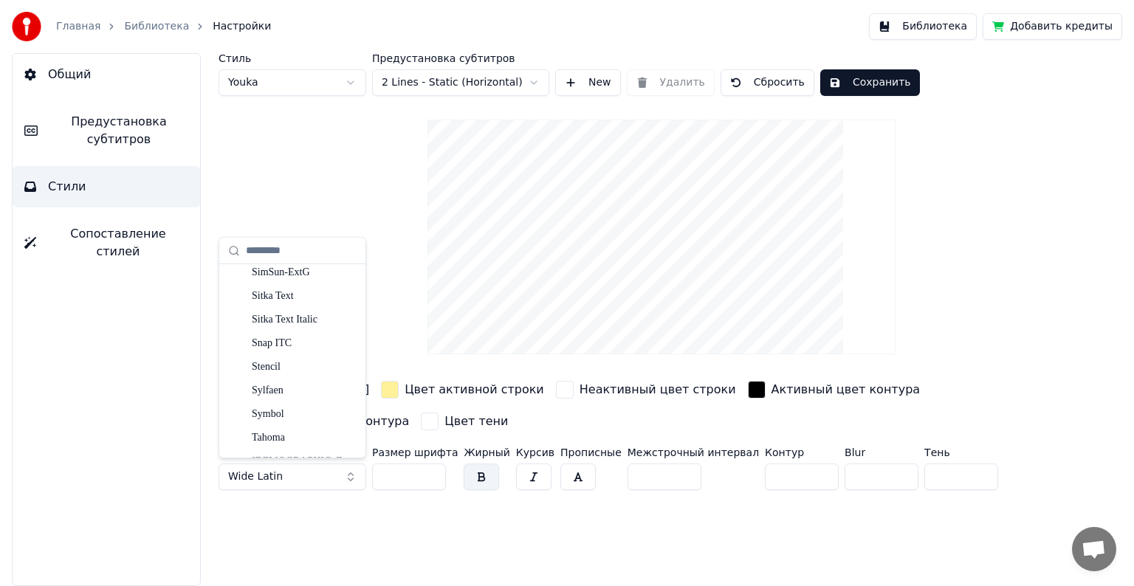
scroll to position [12475, 0]
click at [279, 343] on div "Stencil" at bounding box center [304, 341] width 105 height 15
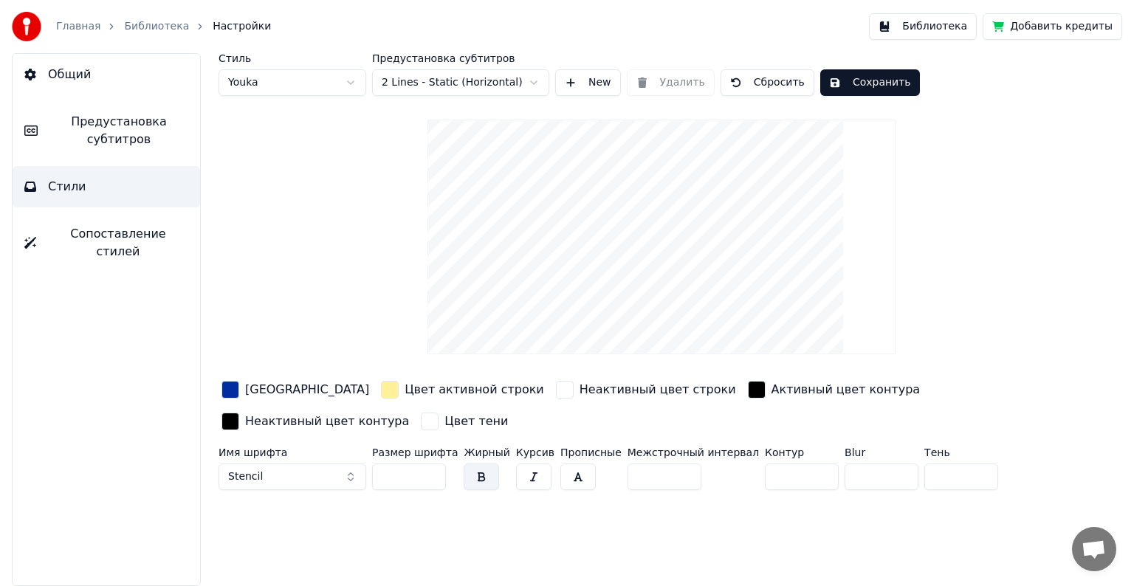
click at [867, 80] on button "Сохранить" at bounding box center [870, 82] width 100 height 27
click at [955, 24] on button "Библиотека" at bounding box center [923, 26] width 108 height 27
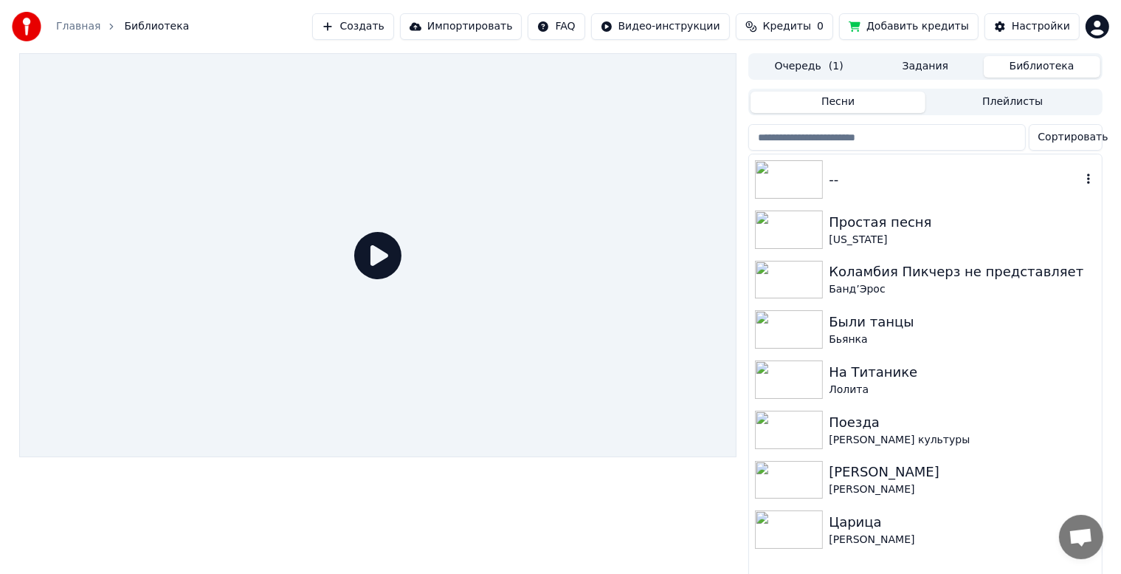
click at [894, 186] on div "--" at bounding box center [955, 179] width 252 height 21
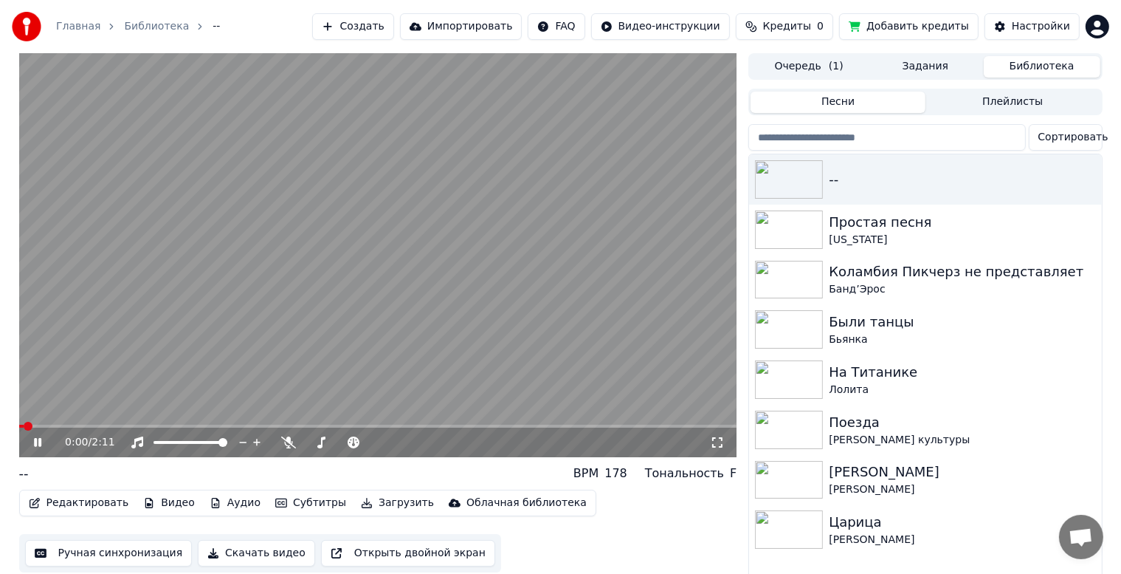
click at [92, 425] on span at bounding box center [378, 425] width 718 height 3
click at [174, 426] on span at bounding box center [378, 425] width 718 height 3
click at [237, 424] on span at bounding box center [378, 425] width 718 height 3
click at [38, 440] on icon at bounding box center [37, 442] width 7 height 9
click at [53, 499] on button "Редактировать" at bounding box center [79, 502] width 112 height 21
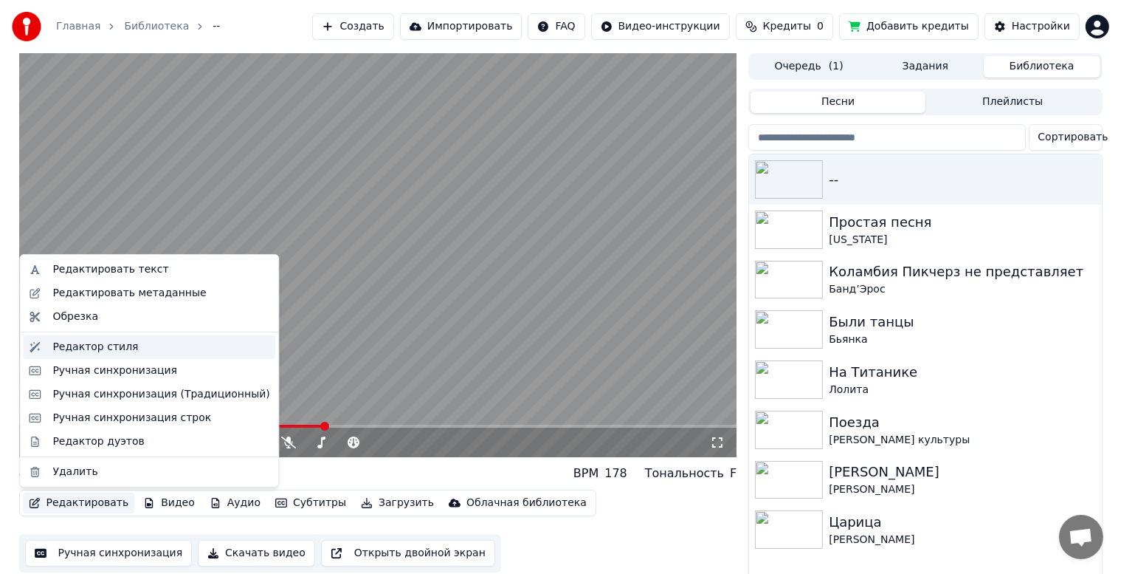
click at [100, 348] on div "Редактор стиля" at bounding box center [95, 347] width 86 height 15
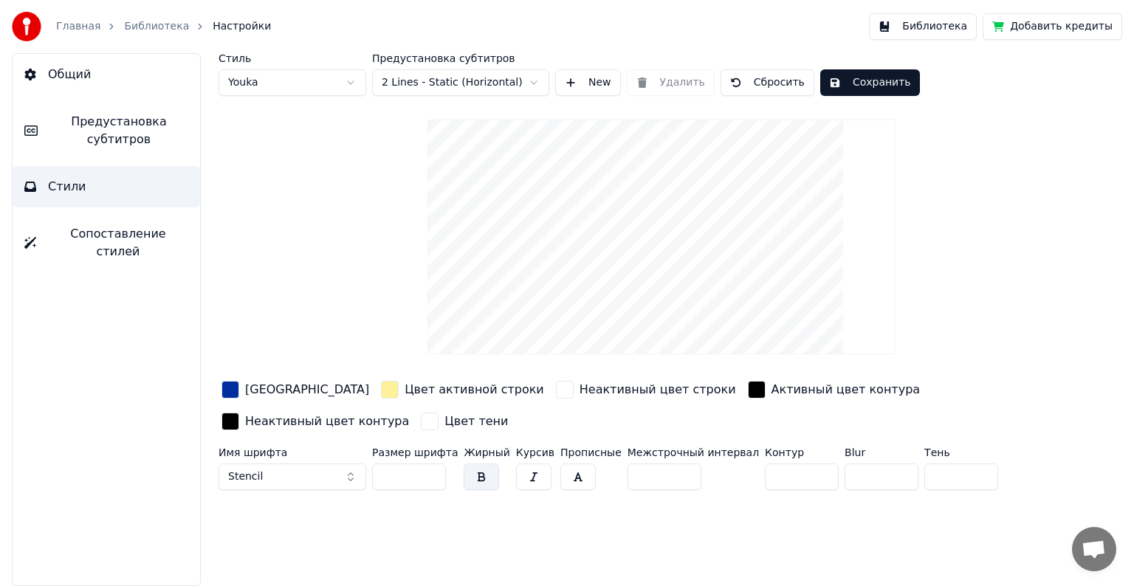
click at [252, 483] on button "Stencil" at bounding box center [292, 477] width 148 height 27
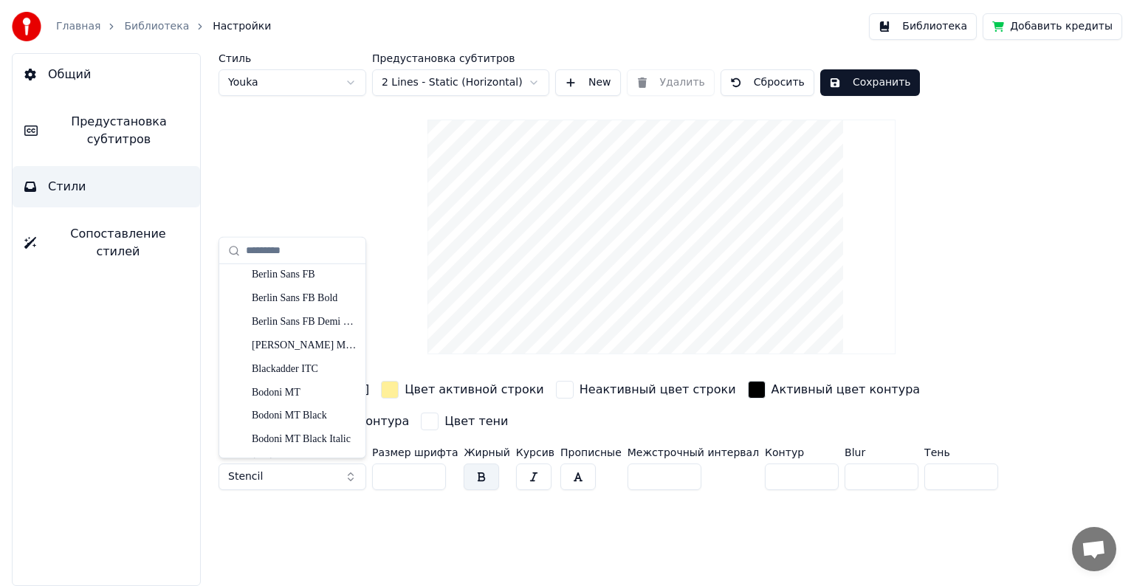
scroll to position [664, 0]
click at [286, 326] on div "[PERSON_NAME] MT Condensed" at bounding box center [304, 322] width 105 height 15
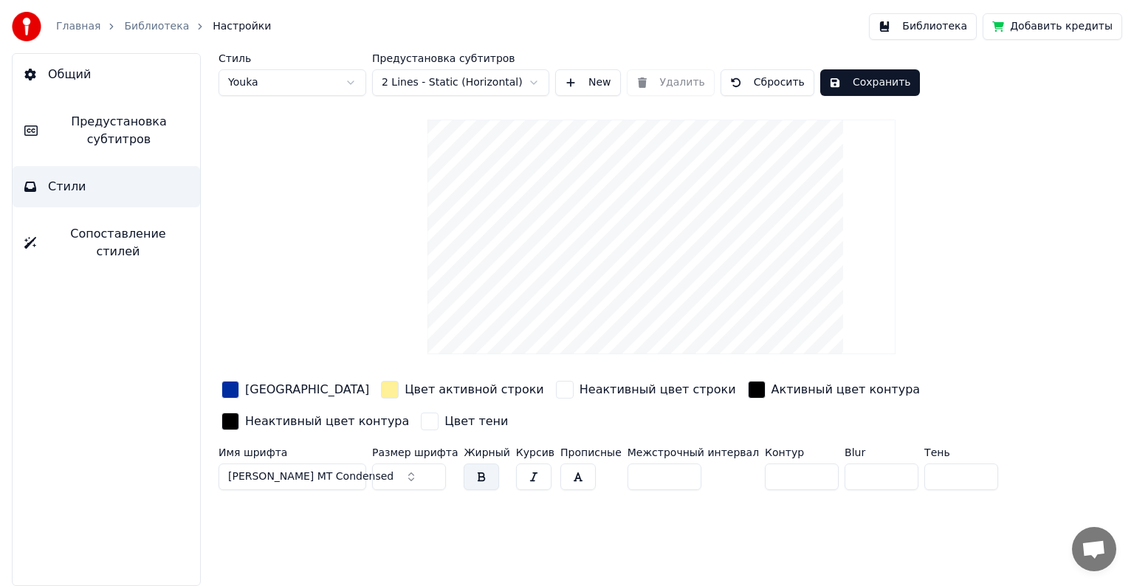
click at [286, 475] on span "[PERSON_NAME] MT Condensed" at bounding box center [310, 476] width 165 height 15
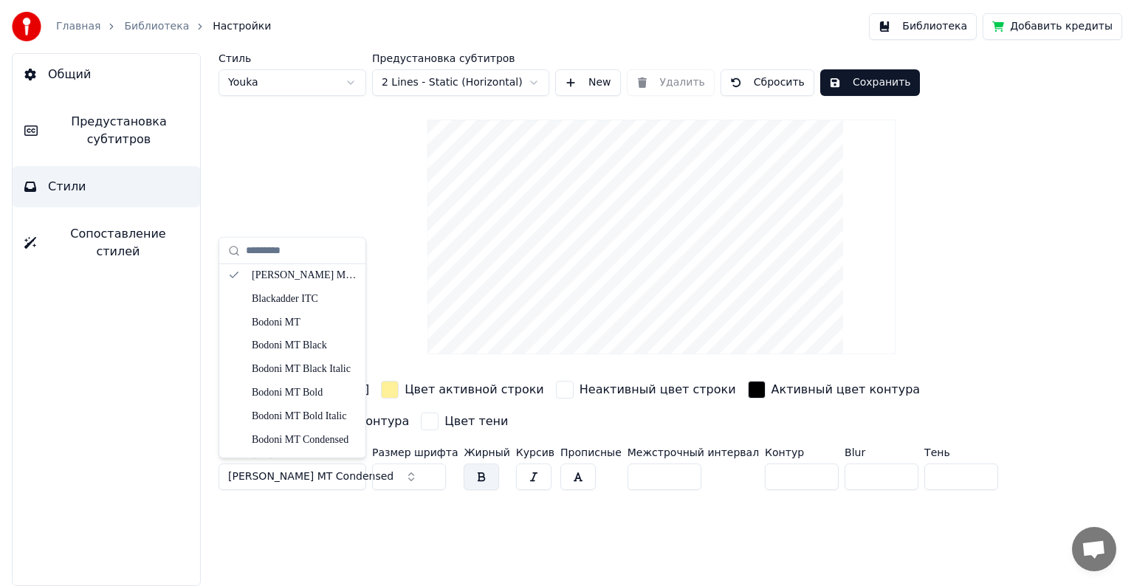
scroll to position [738, 0]
click at [295, 316] on div "Bodoni MT Black" at bounding box center [304, 319] width 105 height 15
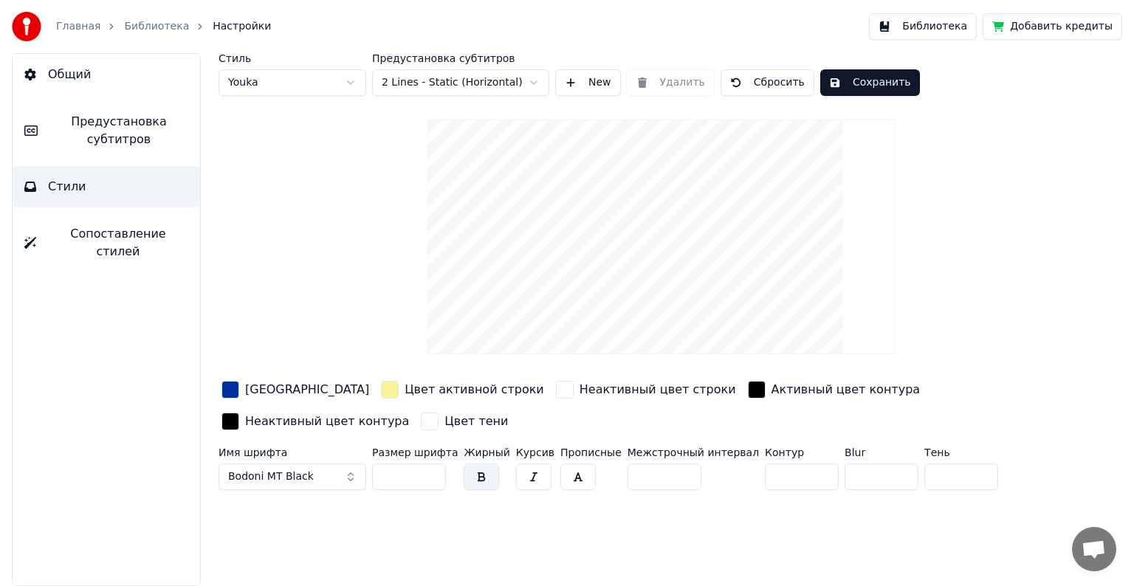
click at [867, 79] on button "Сохранить" at bounding box center [870, 82] width 100 height 27
click at [946, 23] on button "Библиотека" at bounding box center [923, 26] width 108 height 27
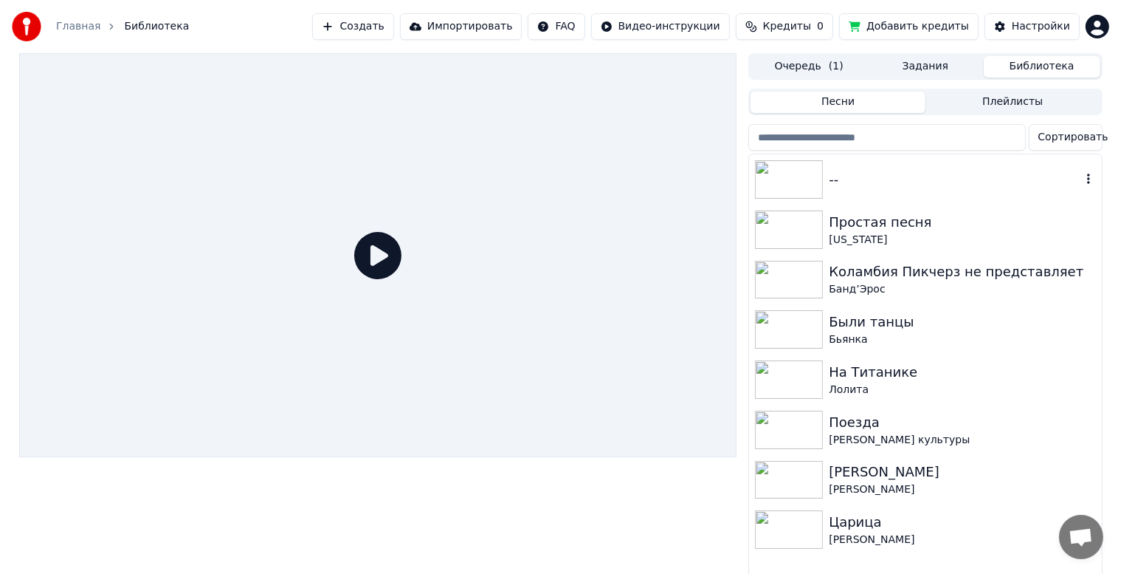
click at [933, 162] on div "--" at bounding box center [925, 179] width 352 height 50
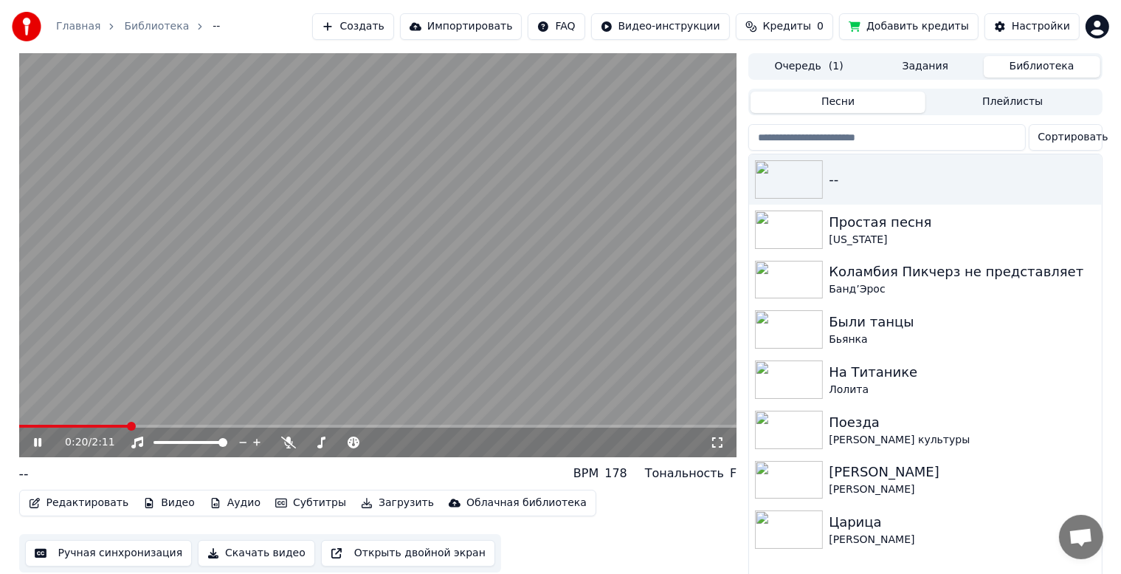
click at [129, 426] on span at bounding box center [378, 425] width 718 height 3
click at [214, 424] on span at bounding box center [378, 425] width 718 height 3
click at [298, 427] on span at bounding box center [378, 425] width 718 height 3
click at [38, 441] on icon at bounding box center [48, 442] width 35 height 12
click at [256, 561] on button "Скачать видео" at bounding box center [256, 553] width 117 height 27
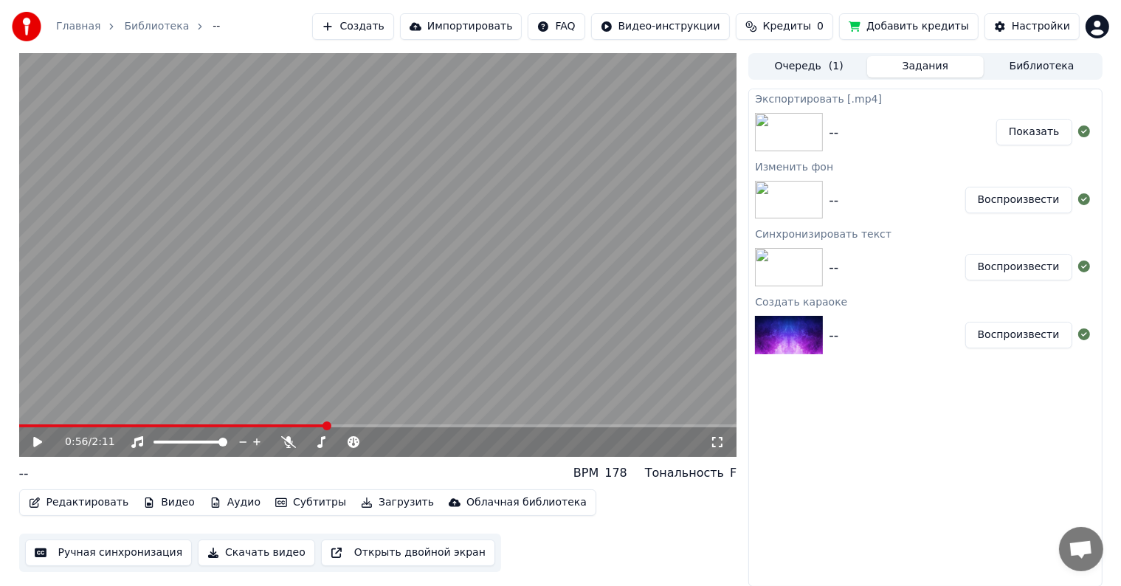
click at [1023, 137] on button "Показать" at bounding box center [1035, 132] width 76 height 27
click at [1045, 136] on button "Показать" at bounding box center [1035, 132] width 76 height 27
click at [1065, 59] on button "Библиотека" at bounding box center [1042, 66] width 117 height 21
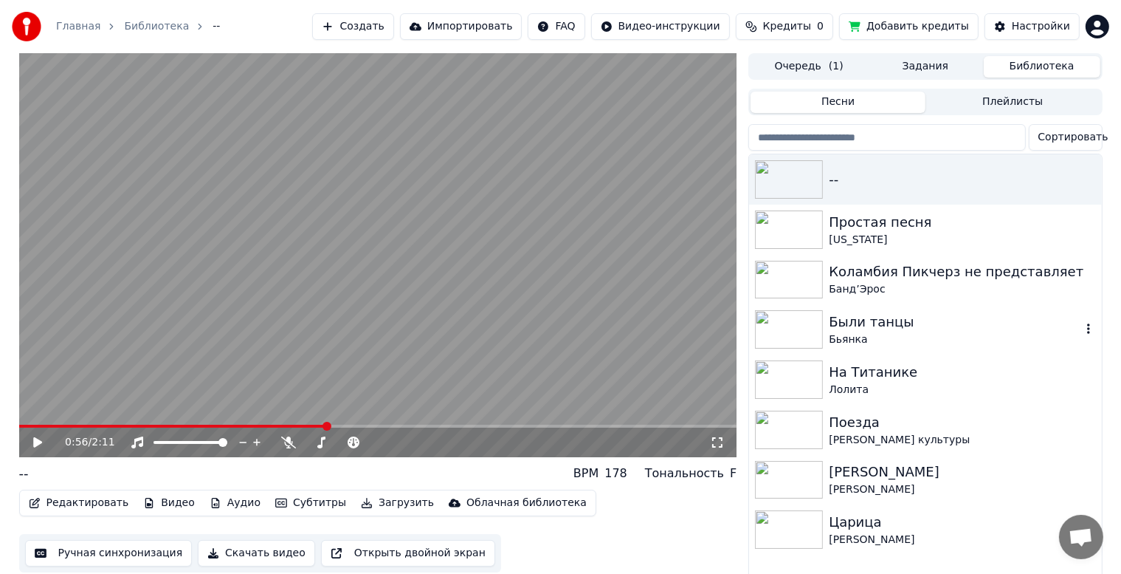
click at [920, 333] on div "Бьянка" at bounding box center [955, 339] width 252 height 15
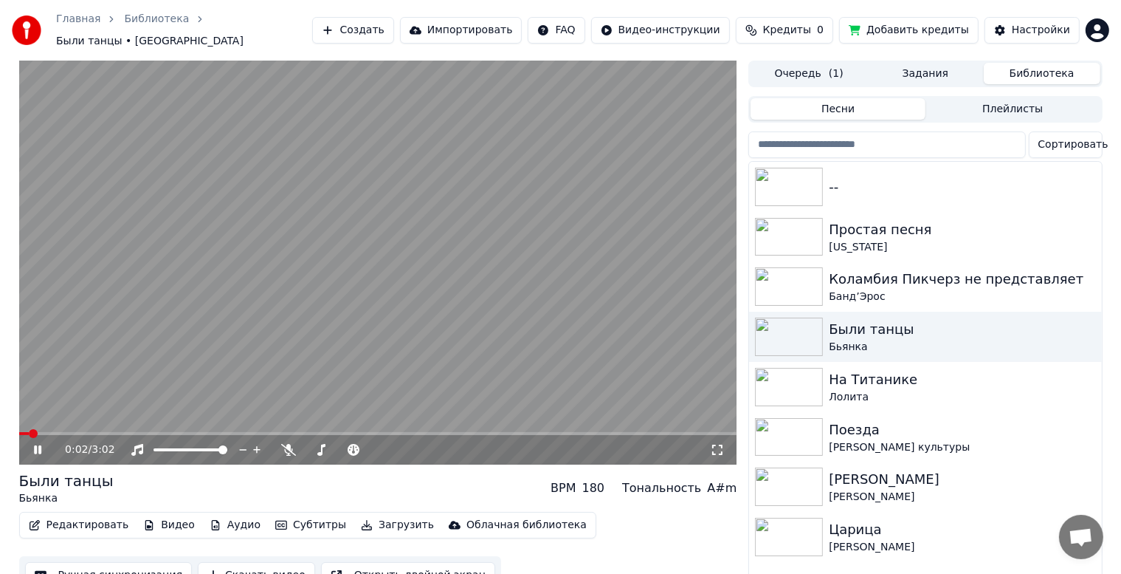
click at [37, 444] on icon at bounding box center [48, 450] width 35 height 12
click at [1104, 24] on html "Главная Библиотека Были танцы • [PERSON_NAME] Создать Импортировать FAQ Видео-и…" at bounding box center [560, 287] width 1121 height 574
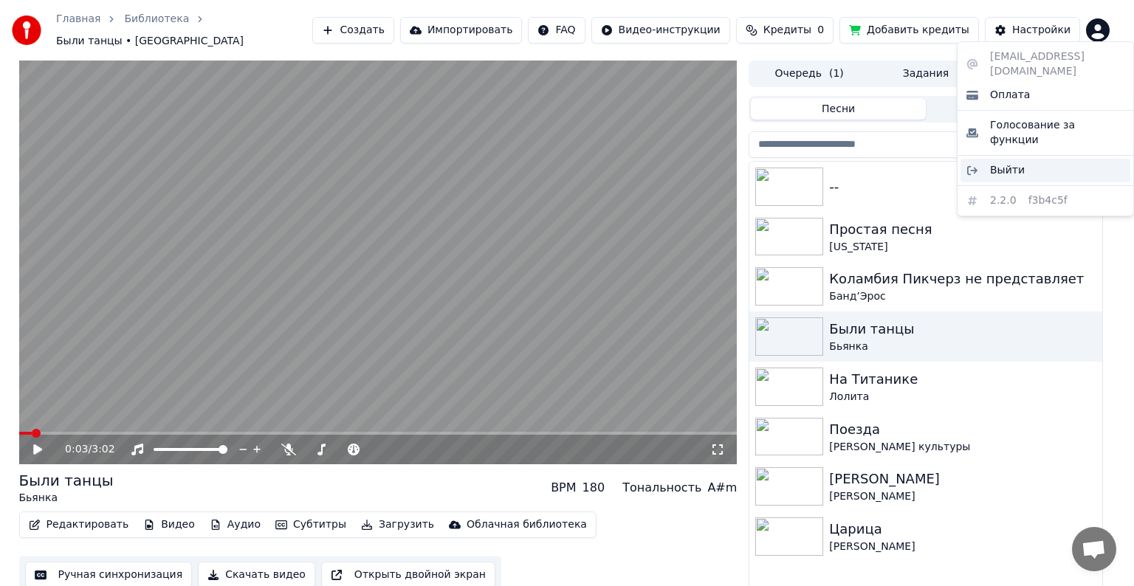
click at [1030, 159] on div "Выйти" at bounding box center [1045, 171] width 170 height 24
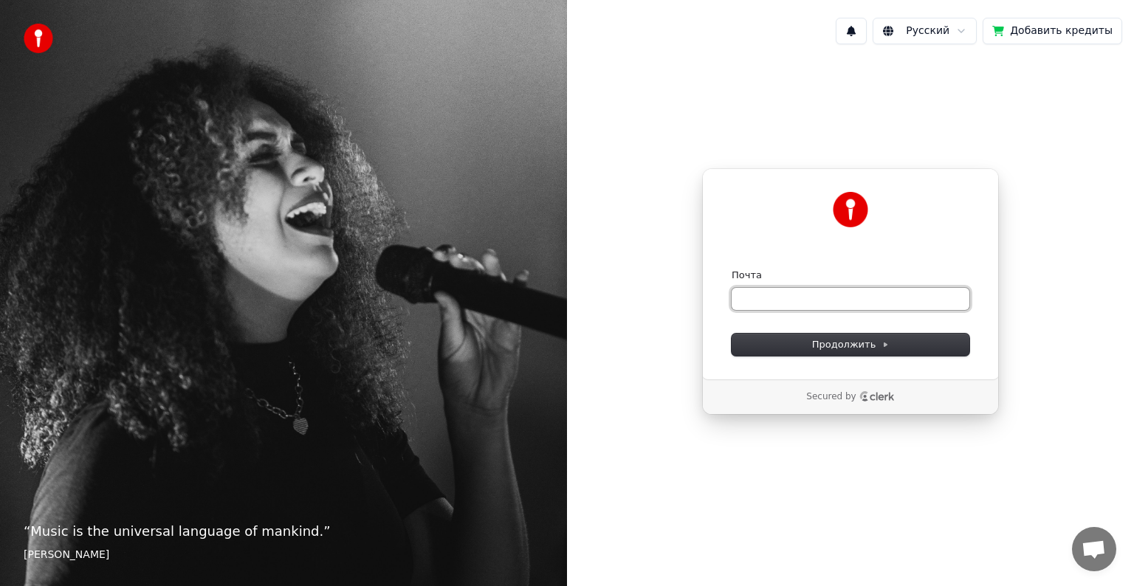
click at [821, 300] on input "Почта" at bounding box center [851, 299] width 238 height 22
type input "*"
click at [874, 346] on span "Продолжить" at bounding box center [851, 344] width 78 height 13
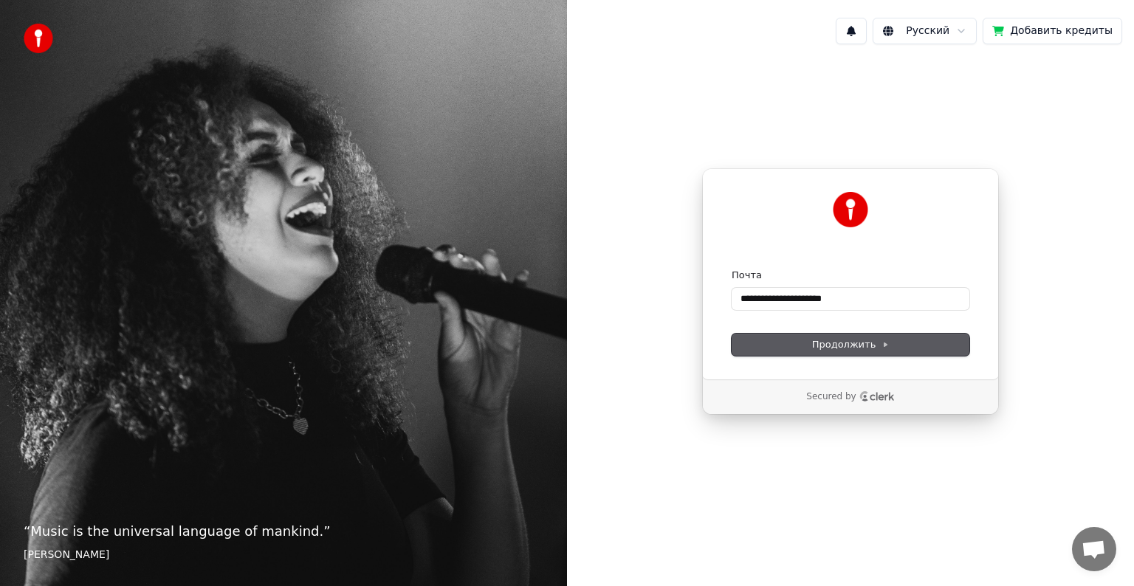
type input "**********"
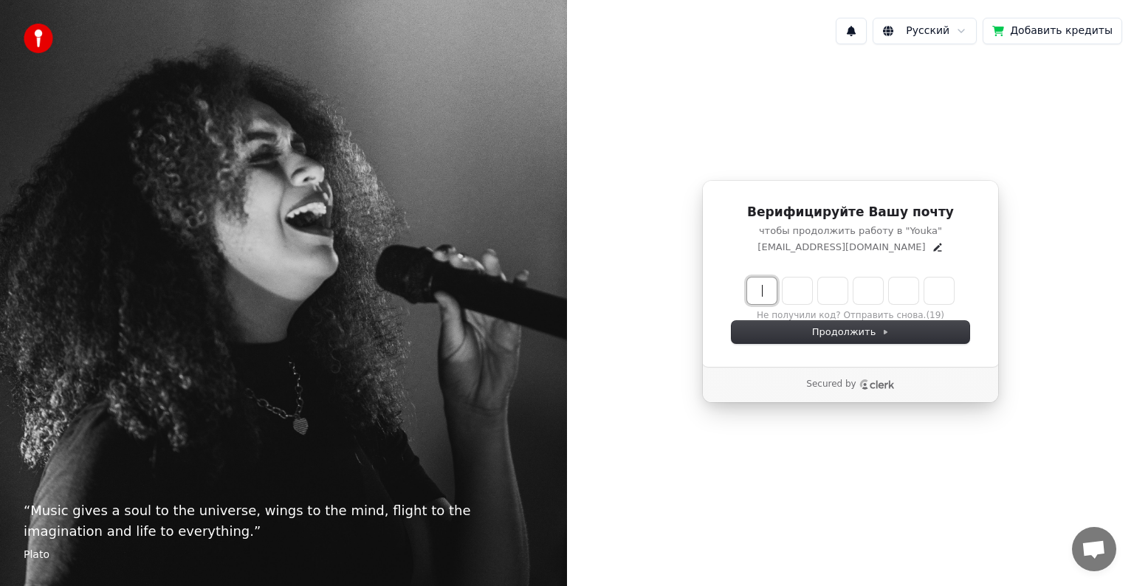
click at [765, 293] on input "Enter verification code" at bounding box center [865, 291] width 236 height 27
type input "******"
